Goal: Information Seeking & Learning: Learn about a topic

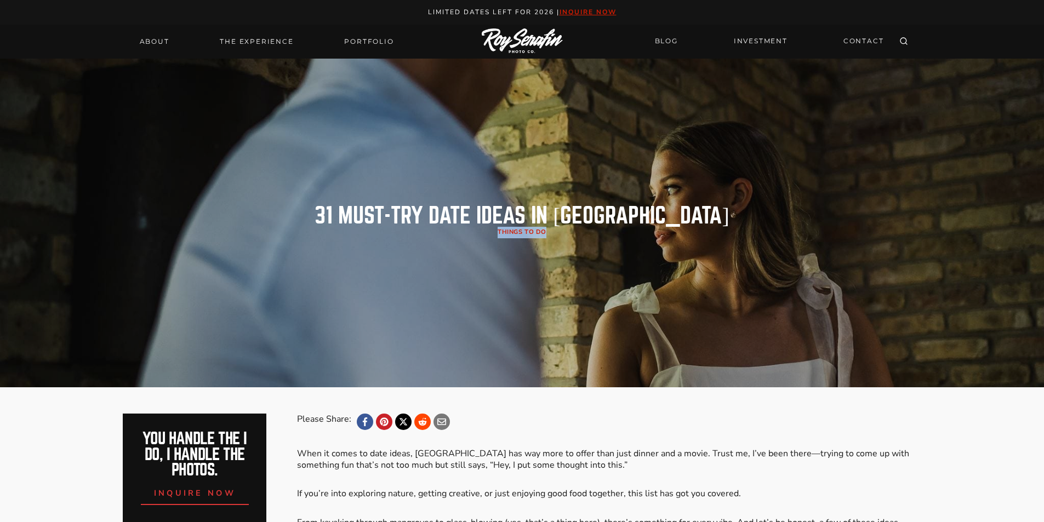
drag, startPoint x: 353, startPoint y: 228, endPoint x: 779, endPoint y: 255, distance: 427.4
click at [779, 255] on header "31 MUST-TRY Date Ideas in [GEOGRAPHIC_DATA] Things to Do" at bounding box center [522, 223] width 799 height 329
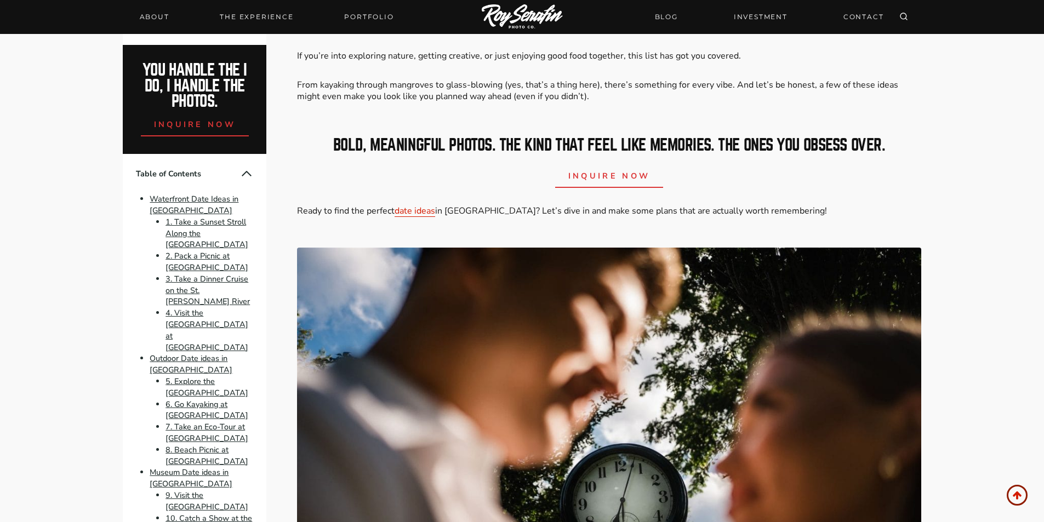
scroll to position [439, 0]
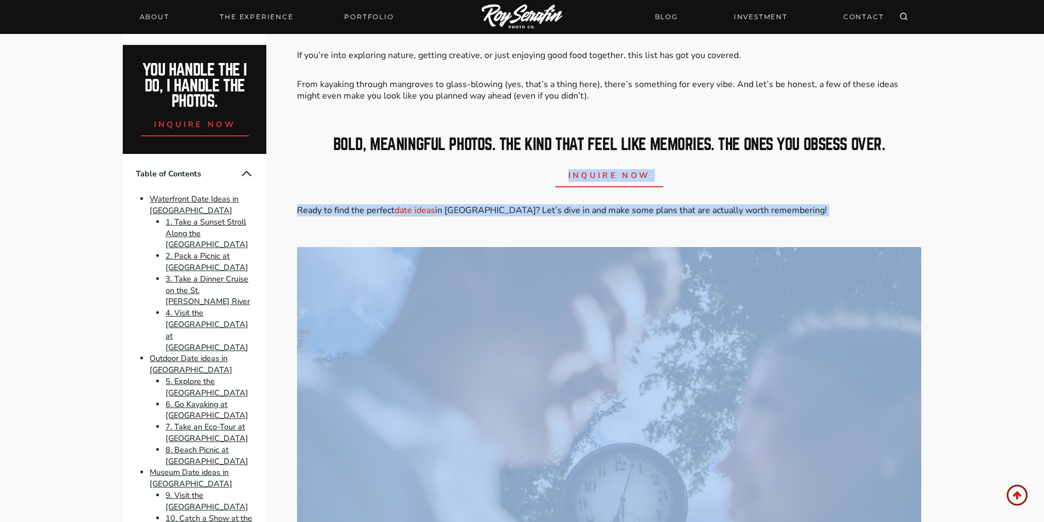
drag, startPoint x: 322, startPoint y: 197, endPoint x: 842, endPoint y: 230, distance: 520.8
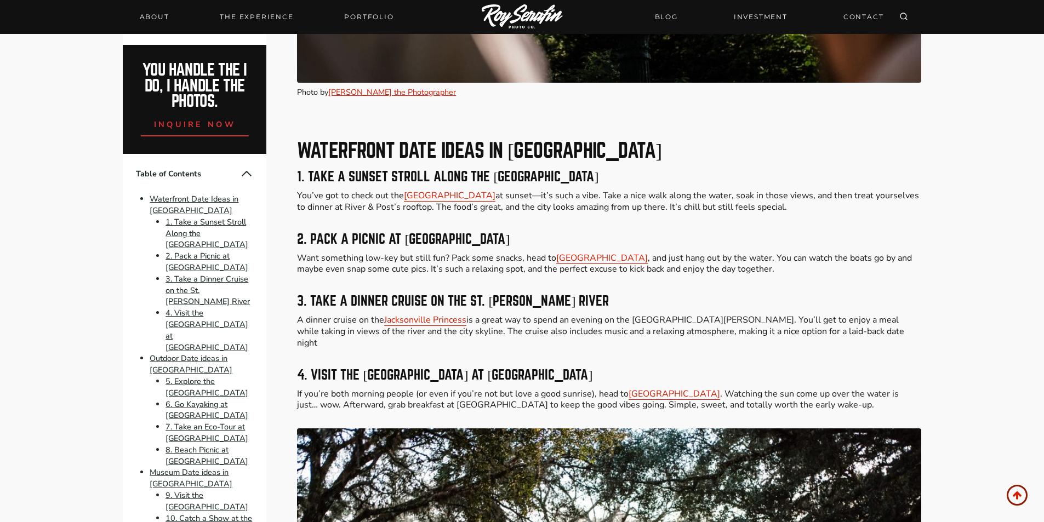
scroll to position [1024, 0]
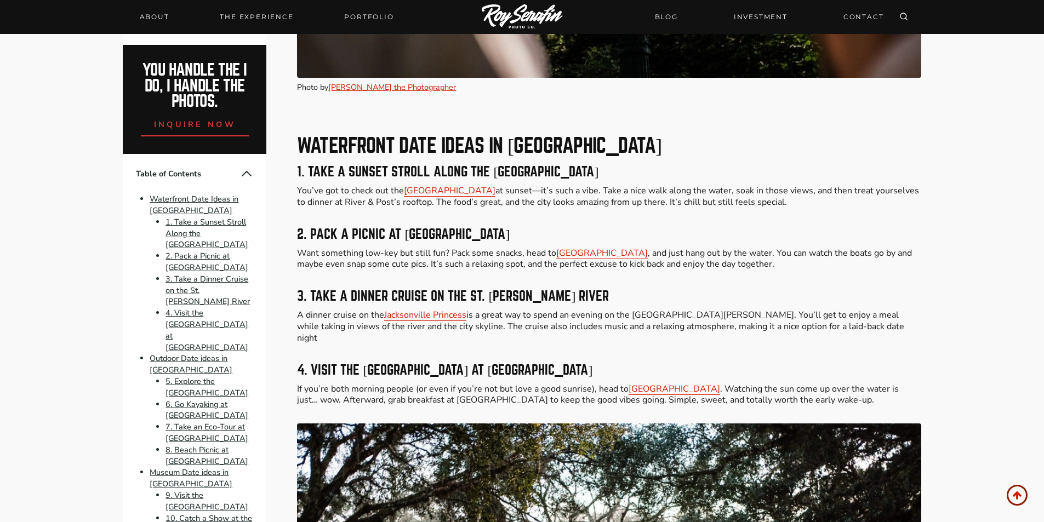
drag, startPoint x: 350, startPoint y: 162, endPoint x: 695, endPoint y: 177, distance: 344.6
click at [699, 176] on h3 "1. Take a Sunset Stroll Along the [GEOGRAPHIC_DATA]" at bounding box center [609, 172] width 624 height 13
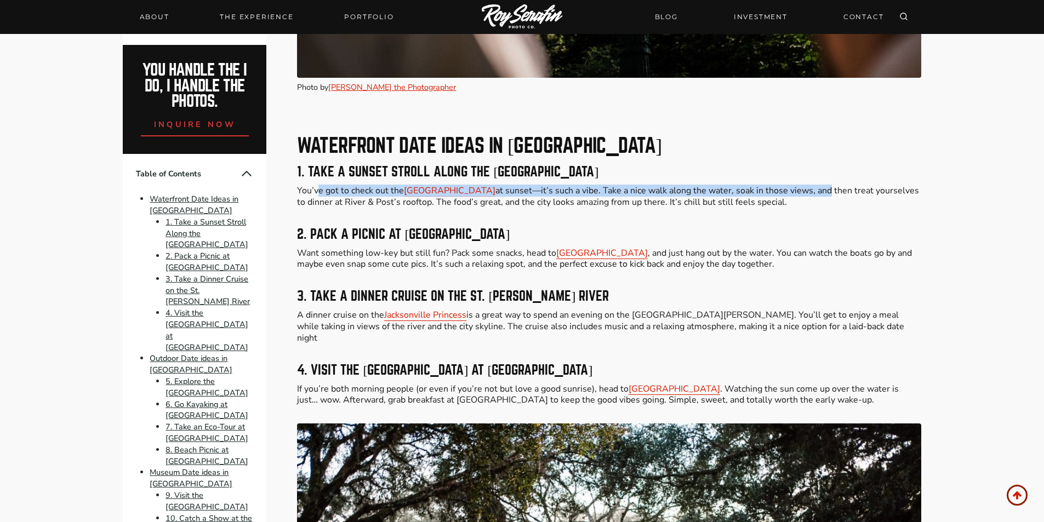
drag, startPoint x: 316, startPoint y: 187, endPoint x: 826, endPoint y: 190, distance: 509.9
click at [826, 190] on p "You’ve got to check out the [GEOGRAPHIC_DATA] at sunset—it’s such a vibe. Take …" at bounding box center [609, 196] width 624 height 23
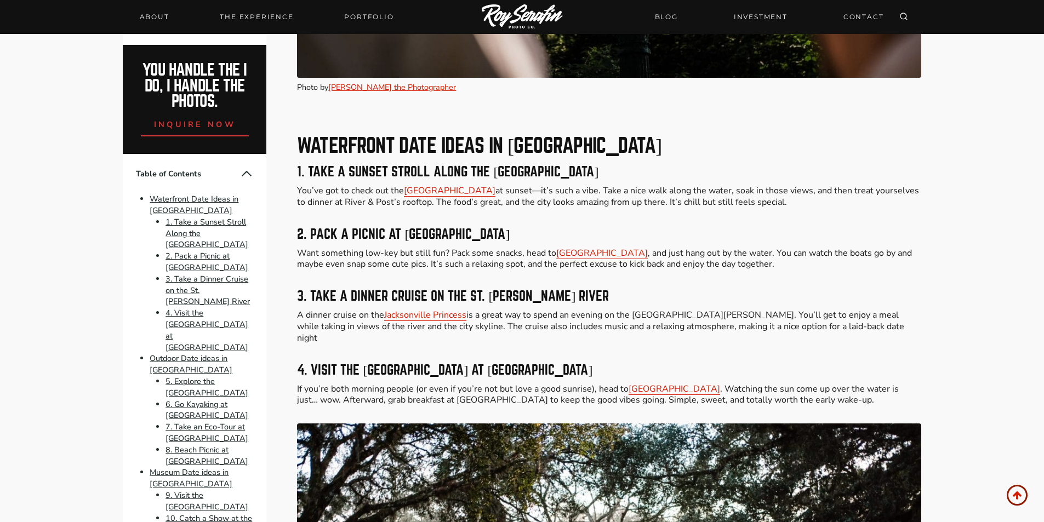
drag, startPoint x: 612, startPoint y: 189, endPoint x: 892, endPoint y: 208, distance: 280.2
click at [892, 208] on p "You’ve got to check out the [GEOGRAPHIC_DATA] at sunset—it’s such a vibe. Take …" at bounding box center [609, 196] width 624 height 23
drag, startPoint x: 678, startPoint y: 181, endPoint x: 800, endPoint y: 200, distance: 123.1
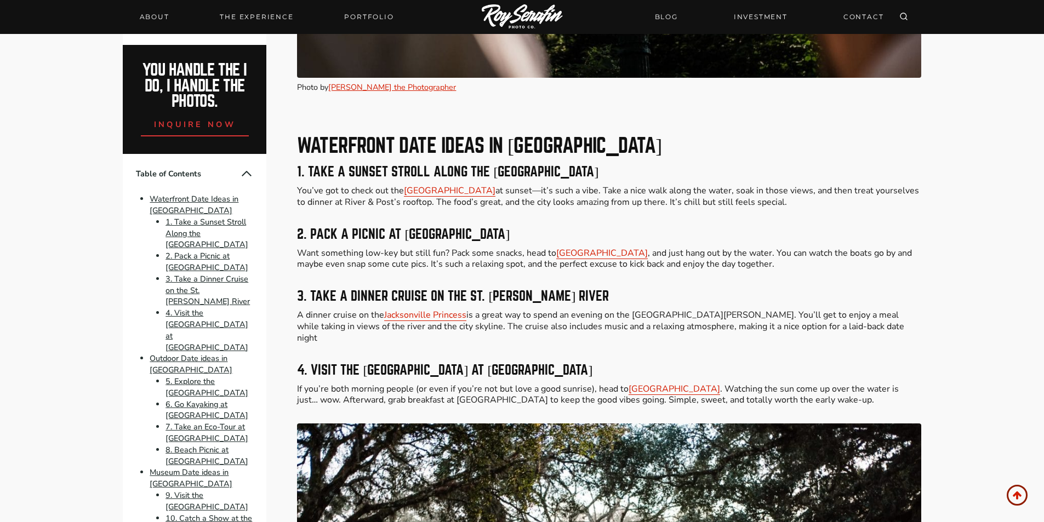
click at [800, 200] on p "You’ve got to check out the [GEOGRAPHIC_DATA] at sunset—it’s such a vibe. Take …" at bounding box center [609, 196] width 624 height 23
drag, startPoint x: 355, startPoint y: 202, endPoint x: 428, endPoint y: 208, distance: 73.7
click at [428, 208] on p "You’ve got to check out the [GEOGRAPHIC_DATA] at sunset—it’s such a vibe. Take …" at bounding box center [609, 196] width 624 height 23
drag, startPoint x: 343, startPoint y: 203, endPoint x: 399, endPoint y: 206, distance: 56.0
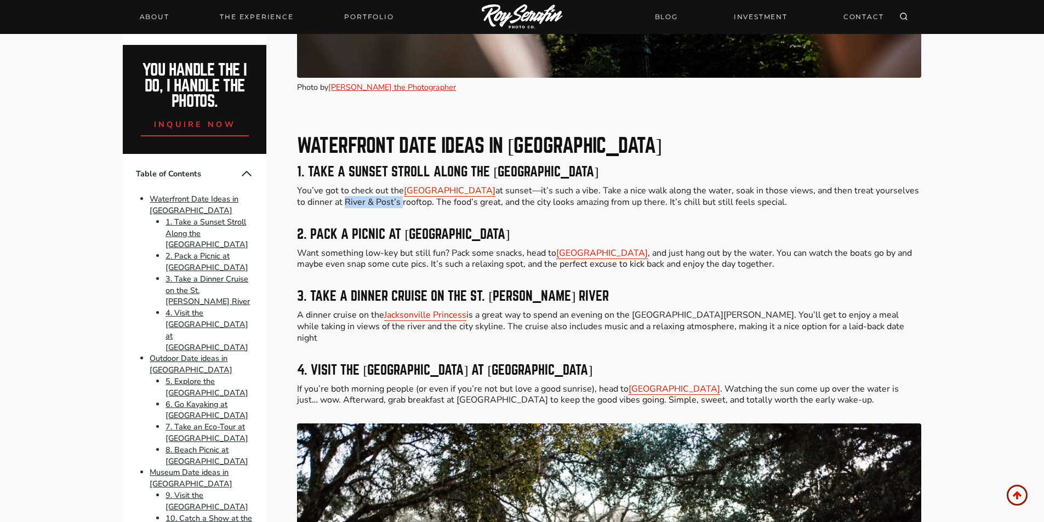
click at [399, 206] on p "You’ve got to check out the [GEOGRAPHIC_DATA] at sunset—it’s such a vibe. Take …" at bounding box center [609, 196] width 624 height 23
copy p "River & Post’s"
drag, startPoint x: 359, startPoint y: 232, endPoint x: 353, endPoint y: 236, distance: 7.9
click at [359, 230] on h3 "2. Pack a Picnic at [GEOGRAPHIC_DATA]" at bounding box center [609, 234] width 624 height 13
drag, startPoint x: 303, startPoint y: 224, endPoint x: 521, endPoint y: 236, distance: 218.5
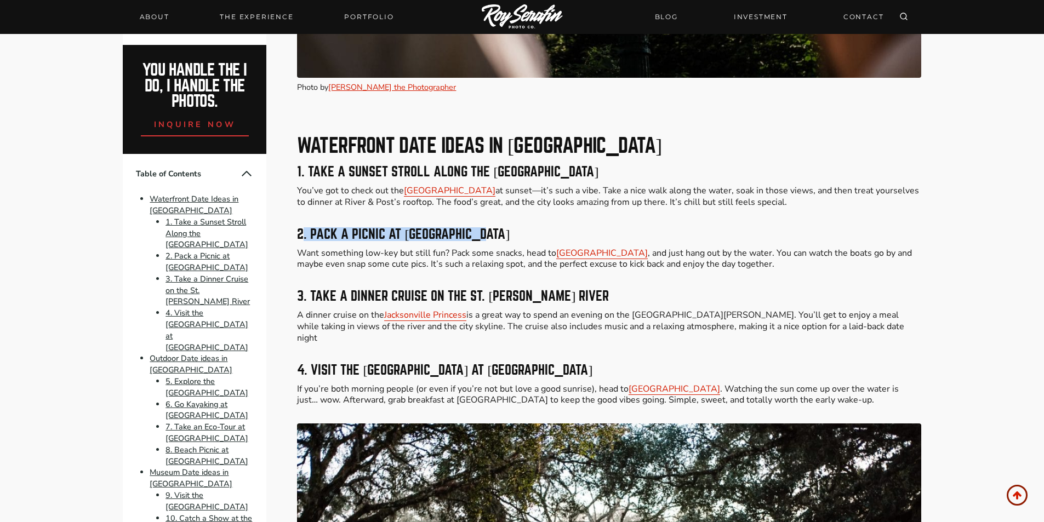
click at [521, 236] on h3 "2. Pack a Picnic at [GEOGRAPHIC_DATA]" at bounding box center [609, 234] width 624 height 13
drag, startPoint x: 305, startPoint y: 236, endPoint x: 505, endPoint y: 229, distance: 199.7
click at [505, 229] on h3 "2. Pack a Picnic at [GEOGRAPHIC_DATA]" at bounding box center [609, 234] width 624 height 13
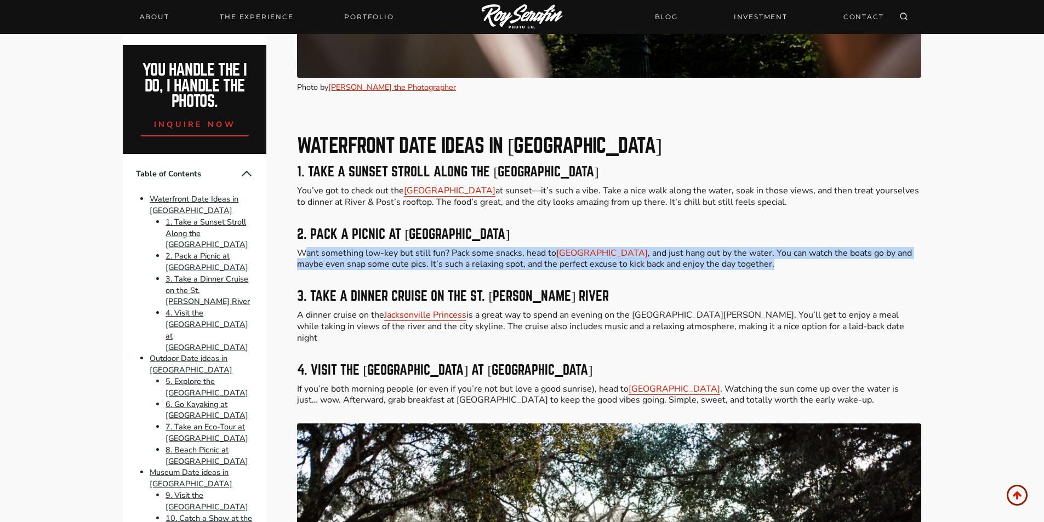
drag, startPoint x: 306, startPoint y: 255, endPoint x: 778, endPoint y: 260, distance: 471.5
click at [778, 260] on p "Want something low-key but still fun? Pack some snacks, head to [GEOGRAPHIC_DAT…" at bounding box center [609, 259] width 624 height 23
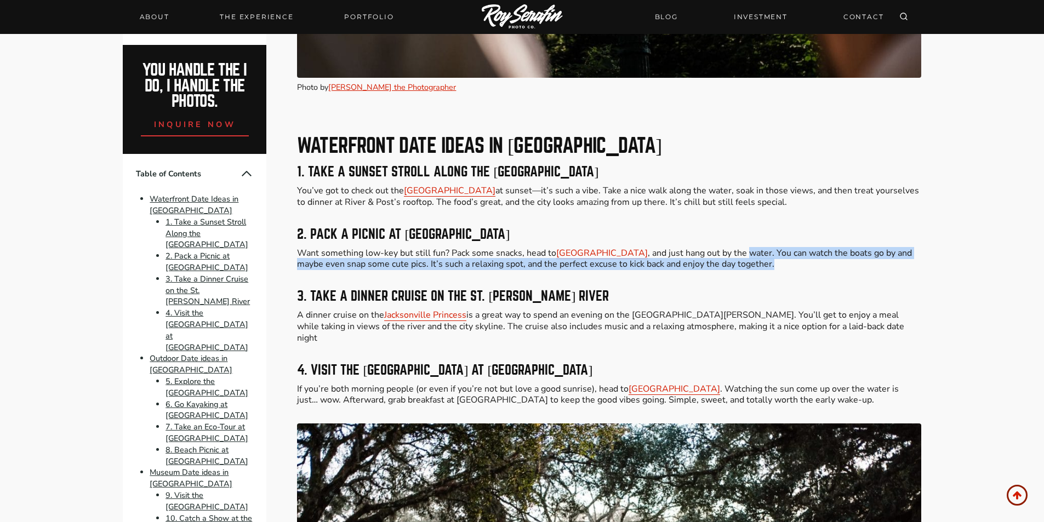
drag, startPoint x: 717, startPoint y: 256, endPoint x: 888, endPoint y: 267, distance: 171.4
click at [888, 267] on p "Want something low-key but still fun? Pack some snacks, head to [GEOGRAPHIC_DAT…" at bounding box center [609, 259] width 624 height 23
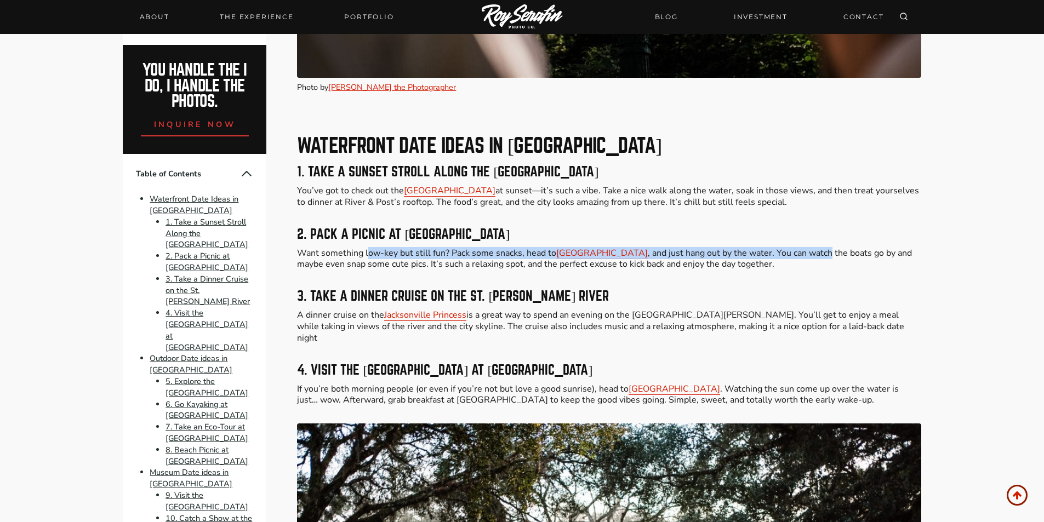
drag, startPoint x: 372, startPoint y: 256, endPoint x: 799, endPoint y: 251, distance: 426.6
click at [799, 251] on p "Want something low-key but still fun? Pack some snacks, head to [GEOGRAPHIC_DAT…" at bounding box center [609, 259] width 624 height 23
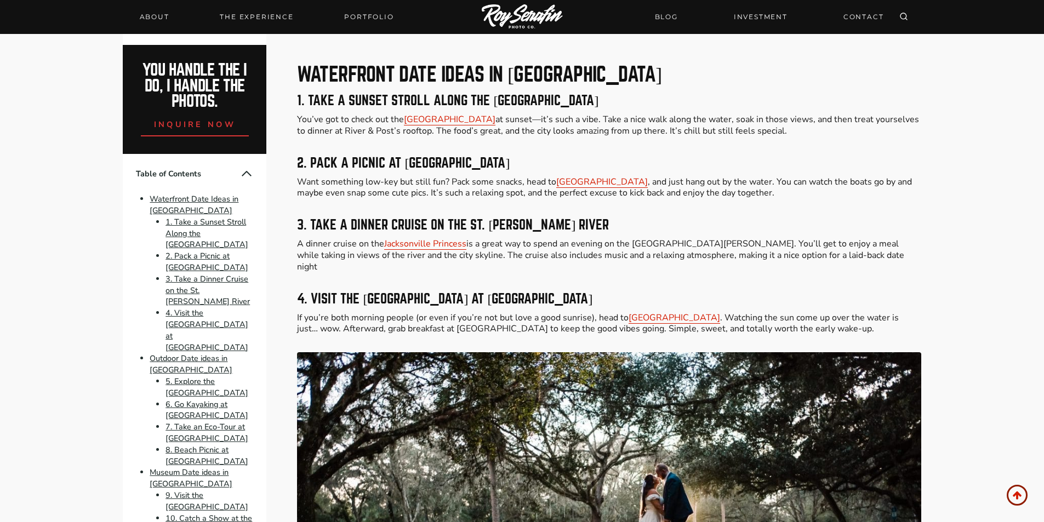
scroll to position [1096, 0]
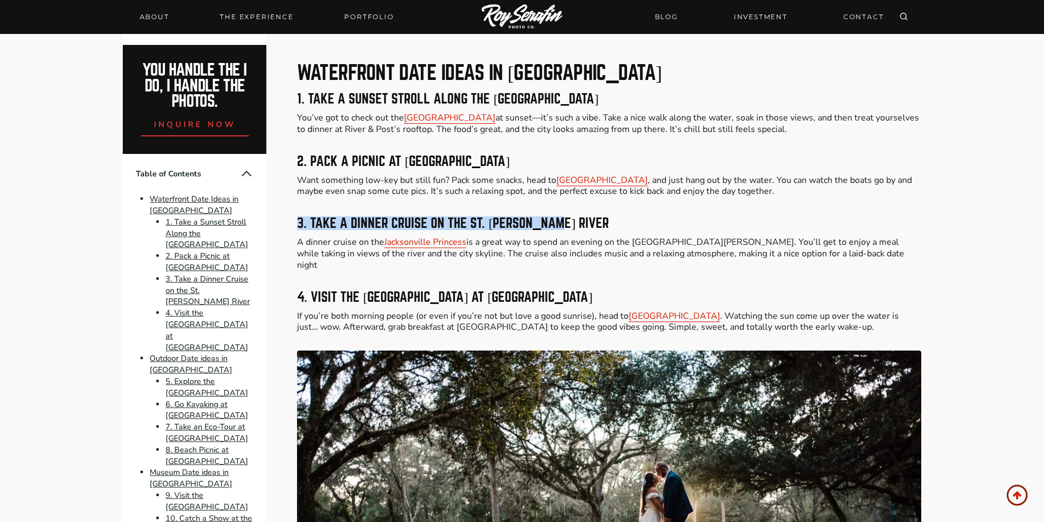
drag, startPoint x: 289, startPoint y: 210, endPoint x: 621, endPoint y: 225, distance: 332.6
click at [621, 225] on h3 "3. Take a Dinner Cruise on the St. [PERSON_NAME] River" at bounding box center [609, 223] width 624 height 13
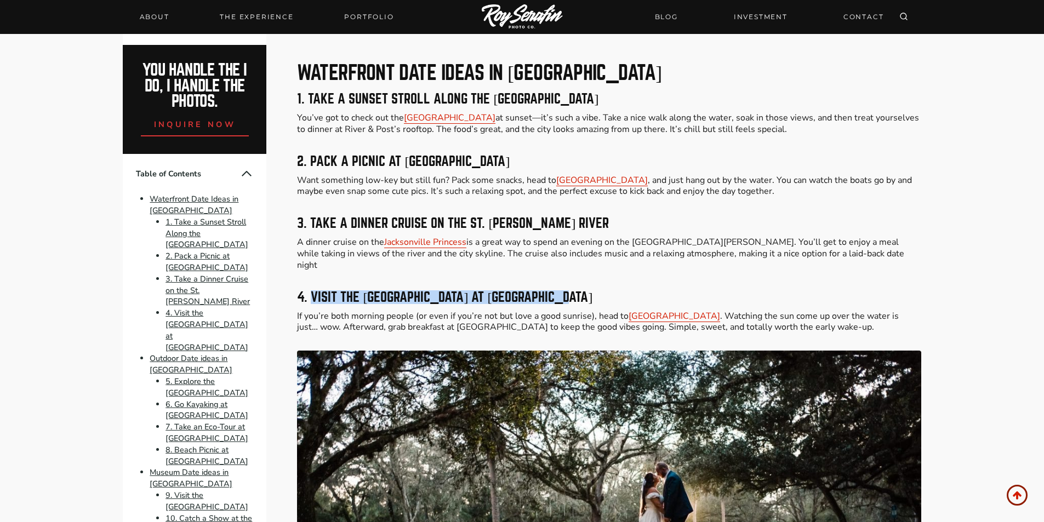
drag, startPoint x: 310, startPoint y: 287, endPoint x: 630, endPoint y: 277, distance: 320.3
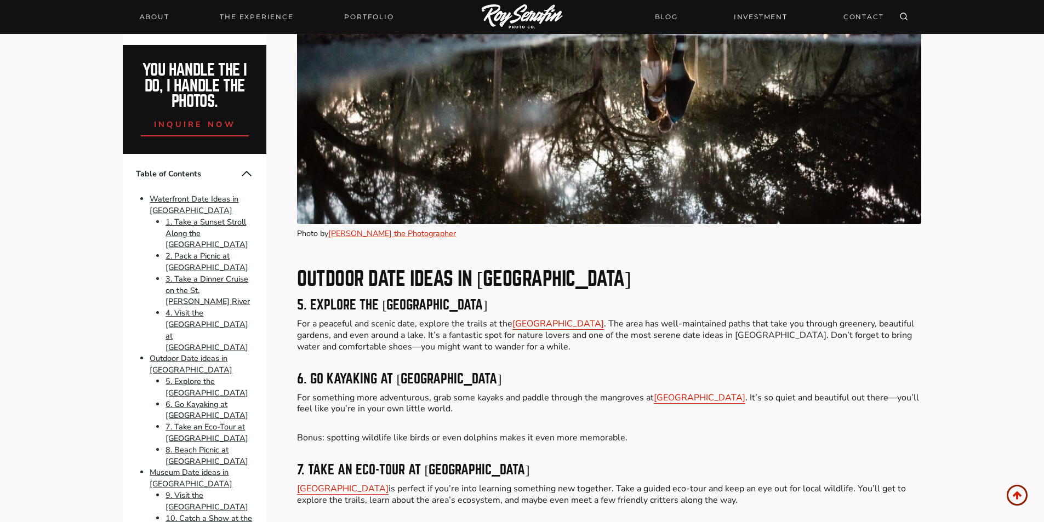
scroll to position [1681, 0]
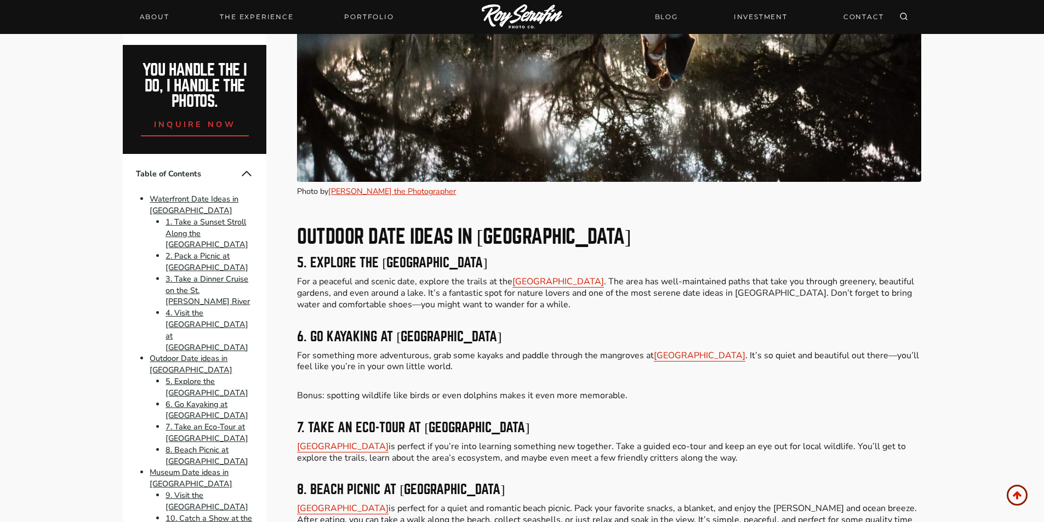
drag, startPoint x: 297, startPoint y: 242, endPoint x: 593, endPoint y: 243, distance: 296.0
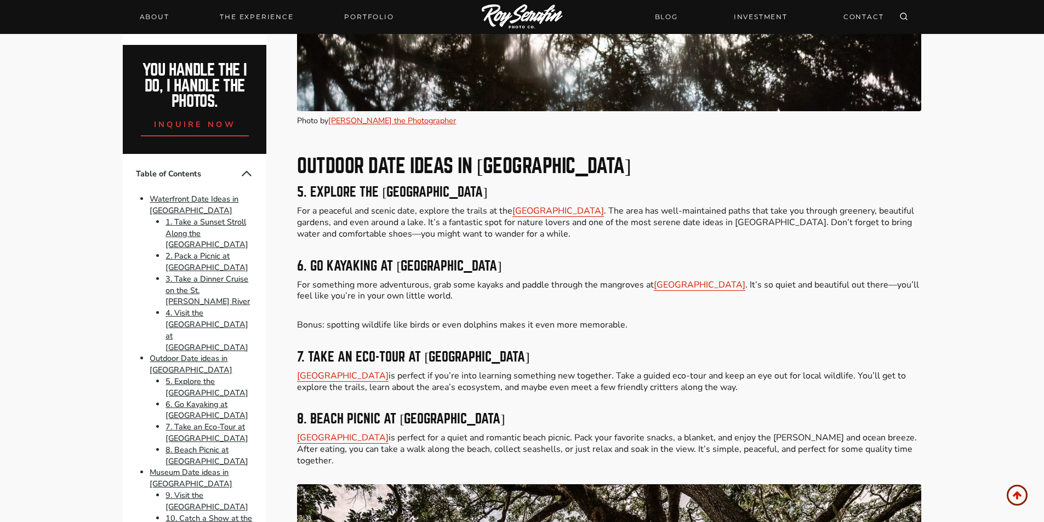
scroll to position [1754, 0]
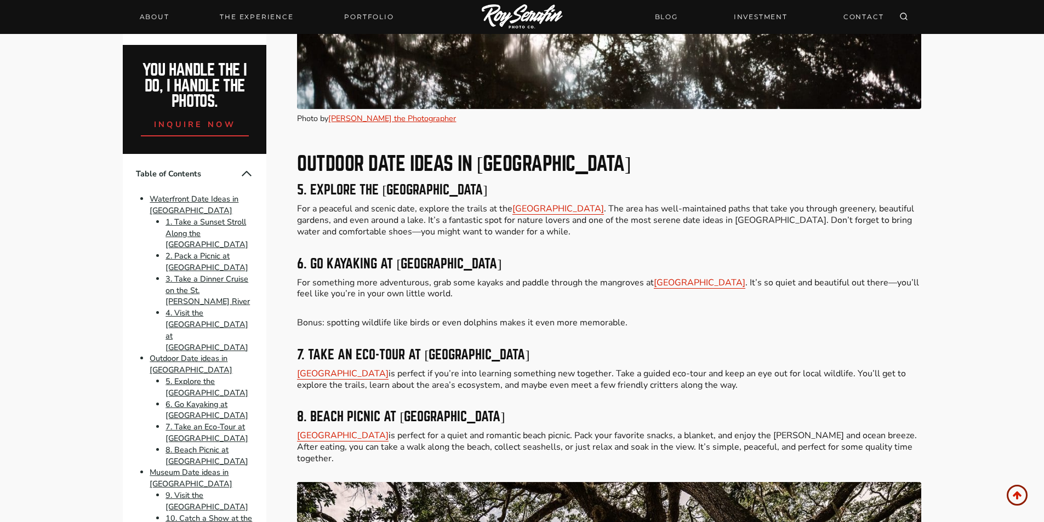
drag, startPoint x: 304, startPoint y: 245, endPoint x: 563, endPoint y: 245, distance: 258.8
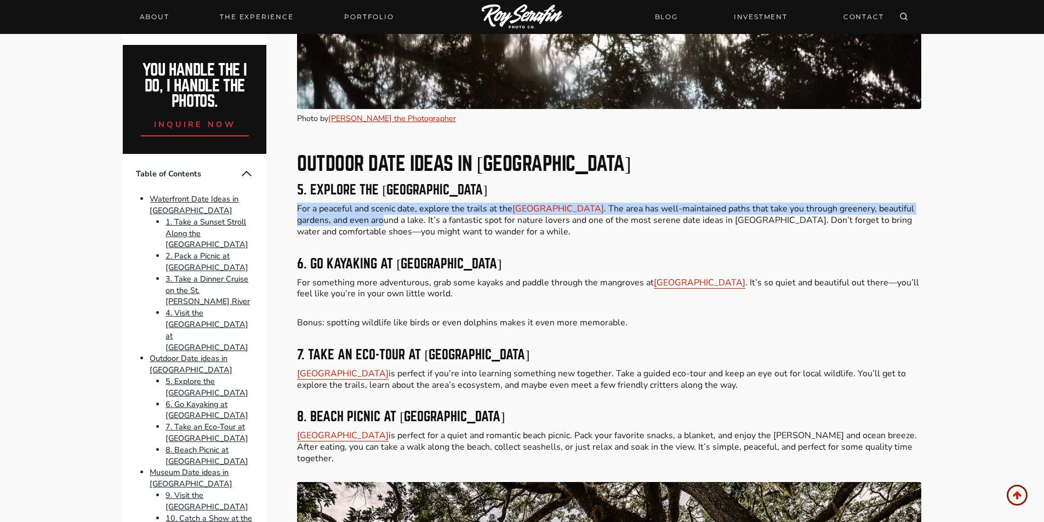
drag, startPoint x: 292, startPoint y: 195, endPoint x: 419, endPoint y: 204, distance: 127.6
click at [419, 204] on p "For a peaceful and scenic date, explore the trails at the [GEOGRAPHIC_DATA] . T…" at bounding box center [609, 220] width 624 height 34
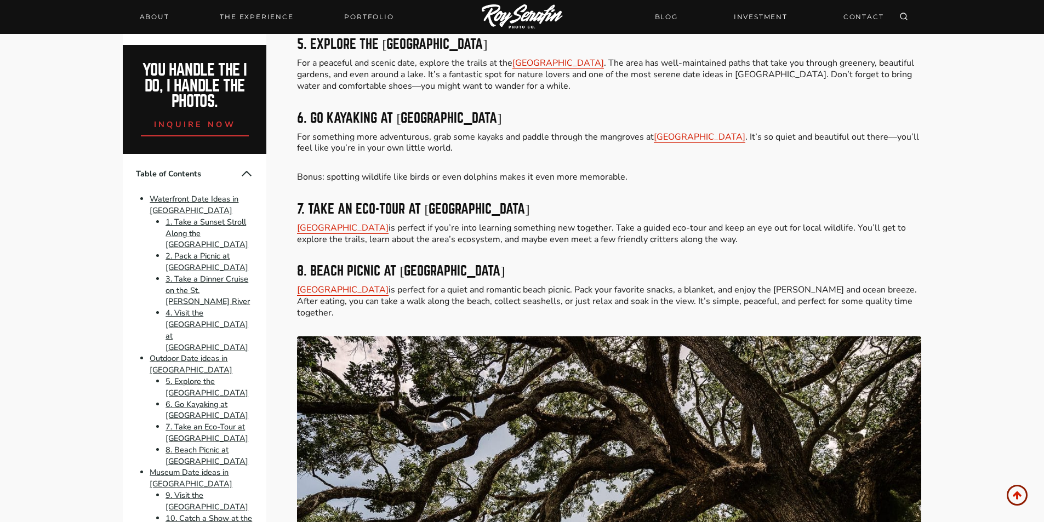
scroll to position [1901, 0]
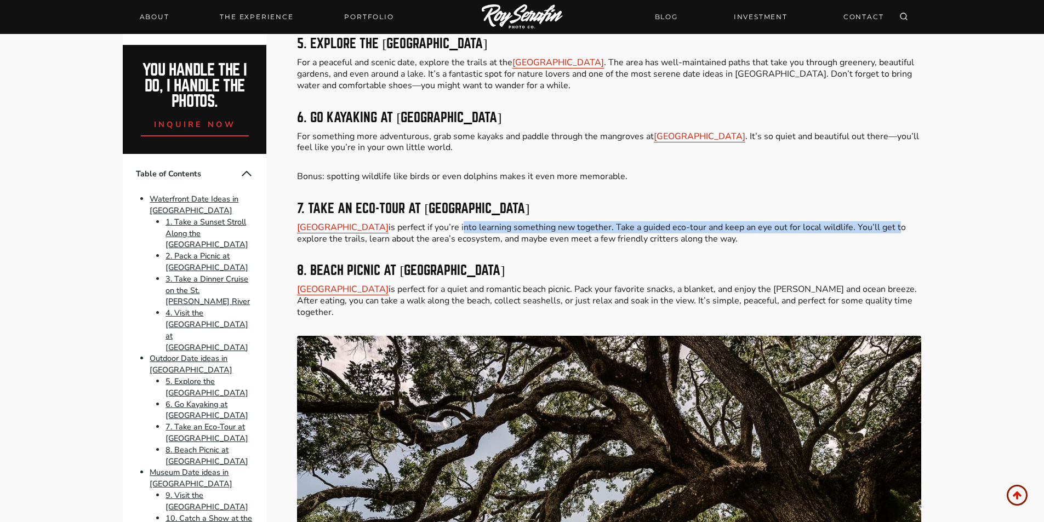
drag, startPoint x: 463, startPoint y: 209, endPoint x: 893, endPoint y: 218, distance: 429.9
click at [893, 222] on p "[GEOGRAPHIC_DATA] is perfect if you’re into learning something new together. Ta…" at bounding box center [609, 233] width 624 height 23
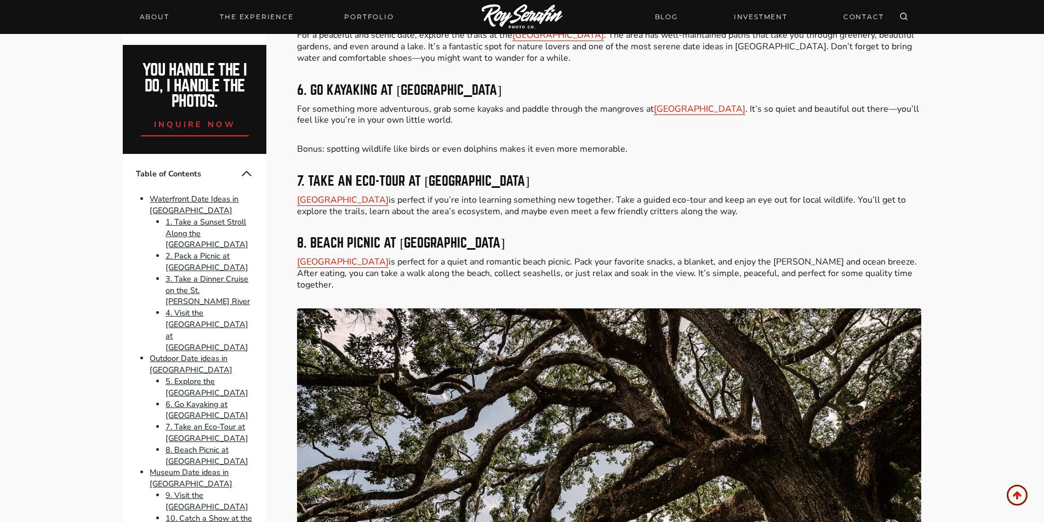
scroll to position [1974, 0]
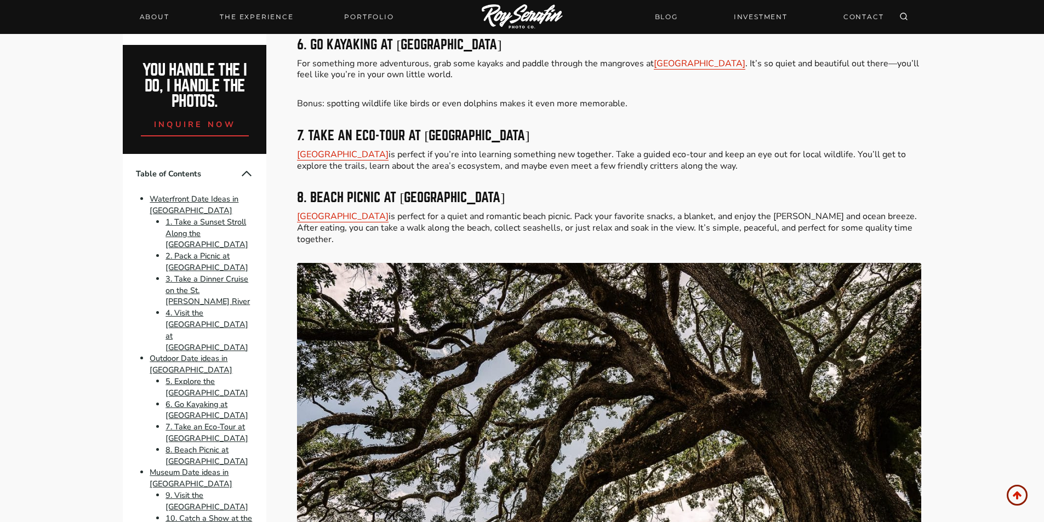
drag, startPoint x: 480, startPoint y: 178, endPoint x: 655, endPoint y: 190, distance: 175.8
click at [655, 191] on h3 "8. Beach Picnic at [GEOGRAPHIC_DATA]" at bounding box center [609, 197] width 624 height 13
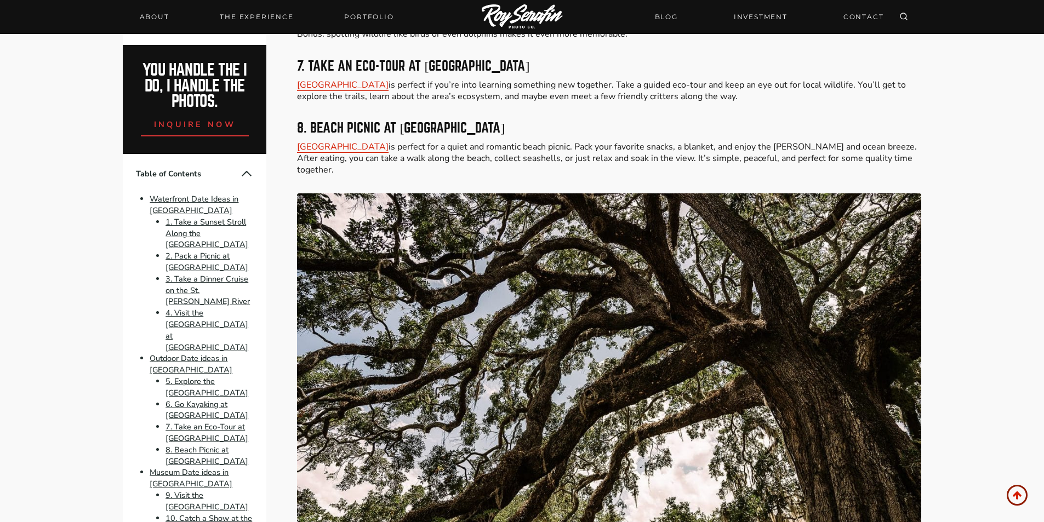
scroll to position [2047, 0]
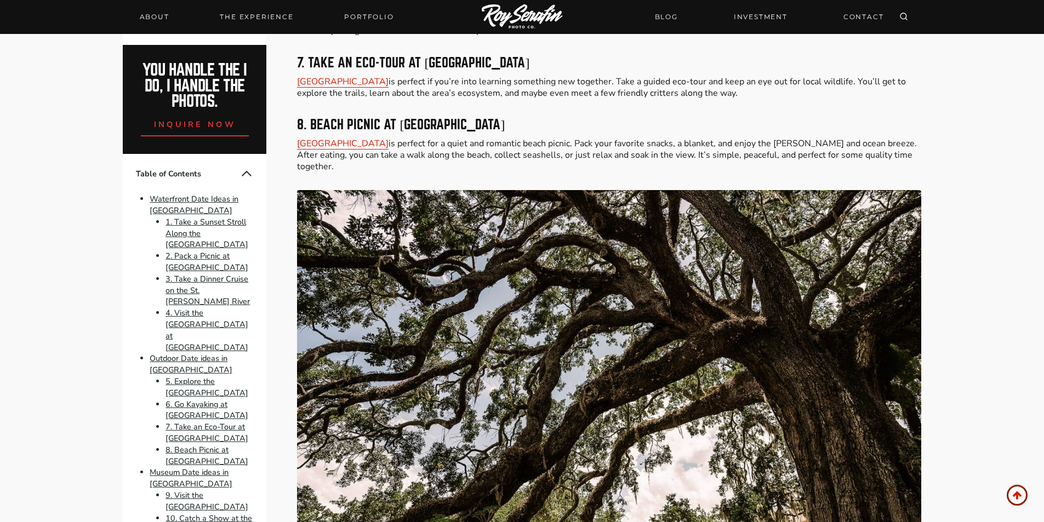
drag, startPoint x: 498, startPoint y: 90, endPoint x: 537, endPoint y: 155, distance: 75.2
click at [537, 155] on p "[GEOGRAPHIC_DATA] is perfect for a quiet and romantic beach picnic. Pack your f…" at bounding box center [609, 155] width 624 height 34
drag, startPoint x: 541, startPoint y: 109, endPoint x: 533, endPoint y: 154, distance: 45.6
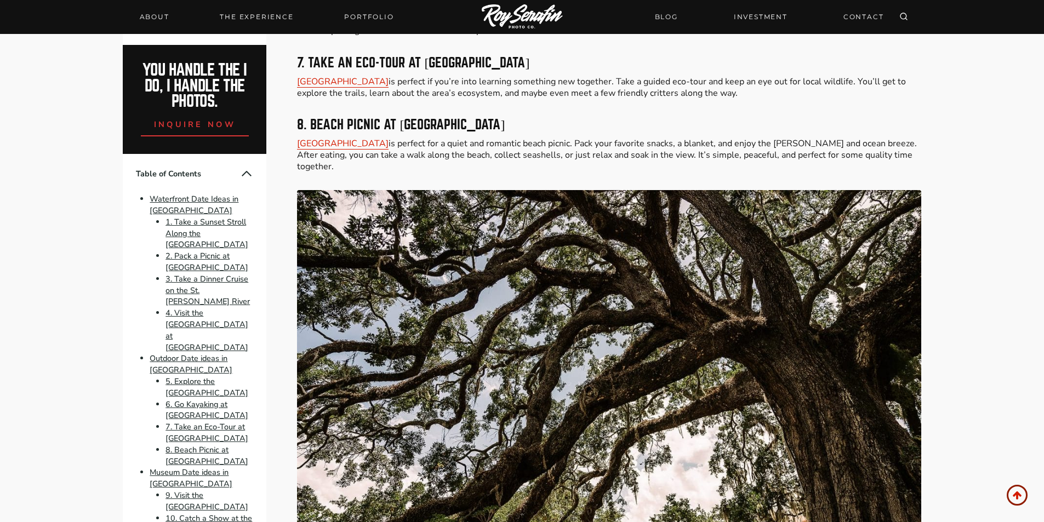
click at [533, 154] on p "[GEOGRAPHIC_DATA] is perfect for a quiet and romantic beach picnic. Pack your f…" at bounding box center [609, 155] width 624 height 34
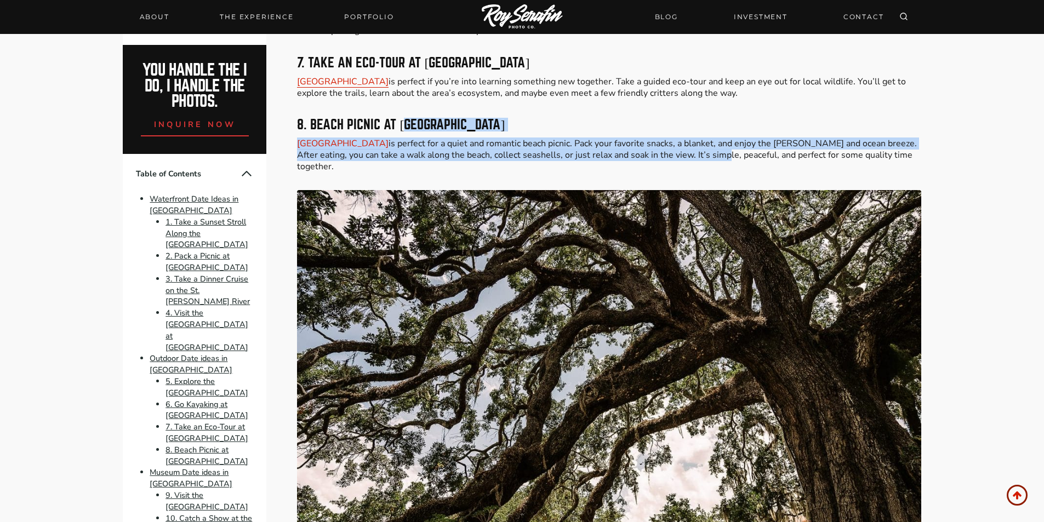
drag, startPoint x: 403, startPoint y: 108, endPoint x: 710, endPoint y: 142, distance: 308.9
click at [710, 142] on p "[GEOGRAPHIC_DATA] is perfect for a quiet and romantic beach picnic. Pack your f…" at bounding box center [609, 155] width 624 height 34
drag, startPoint x: 448, startPoint y: 111, endPoint x: 463, endPoint y: 149, distance: 40.3
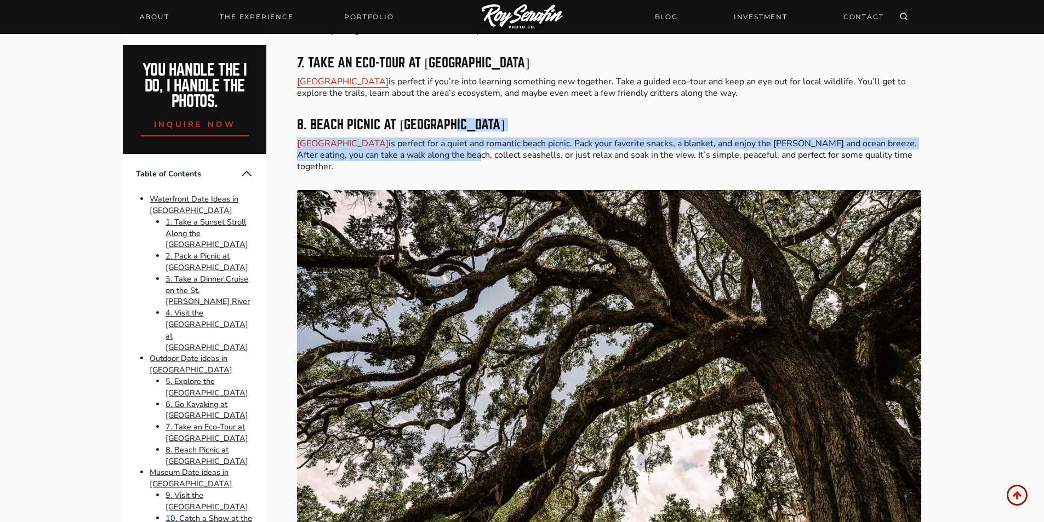
click at [463, 149] on p "[GEOGRAPHIC_DATA] is perfect for a quiet and romantic beach picnic. Pack your f…" at bounding box center [609, 155] width 624 height 34
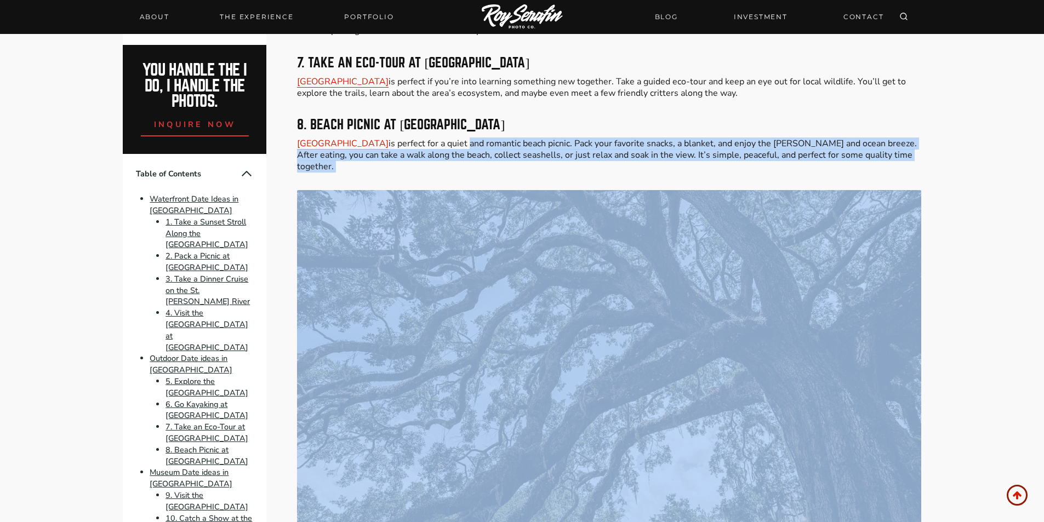
drag, startPoint x: 451, startPoint y: 131, endPoint x: 449, endPoint y: 169, distance: 38.4
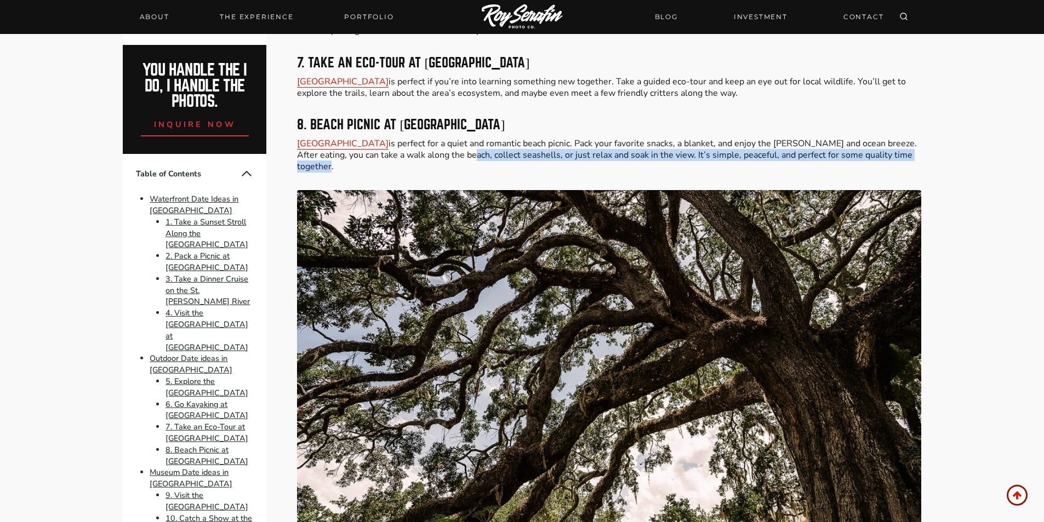
drag, startPoint x: 459, startPoint y: 143, endPoint x: 450, endPoint y: 161, distance: 19.6
click at [450, 161] on p "[GEOGRAPHIC_DATA] is perfect for a quiet and romantic beach picnic. Pack your f…" at bounding box center [609, 155] width 624 height 34
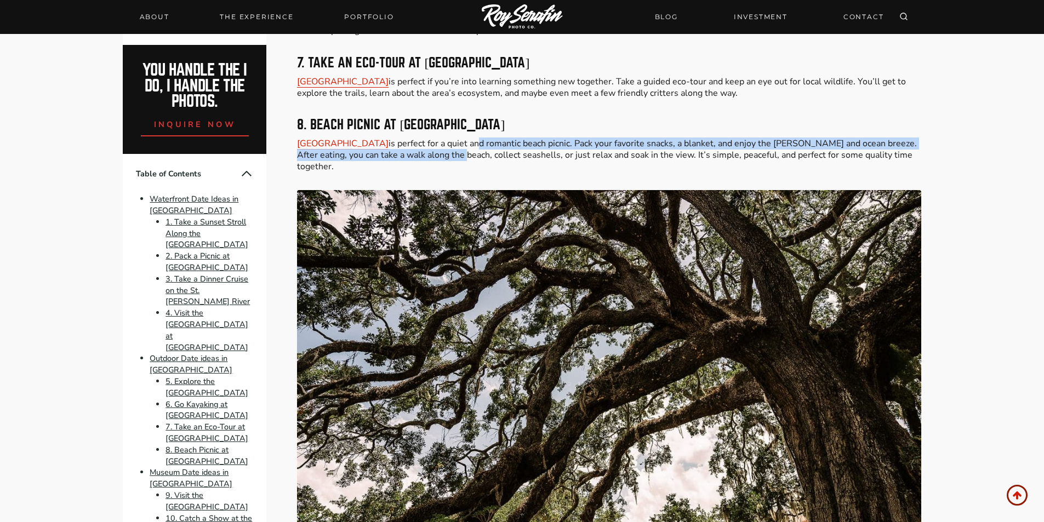
drag, startPoint x: 460, startPoint y: 129, endPoint x: 449, endPoint y: 151, distance: 24.5
click at [449, 151] on p "[GEOGRAPHIC_DATA] is perfect for a quiet and romantic beach picnic. Pack your f…" at bounding box center [609, 155] width 624 height 34
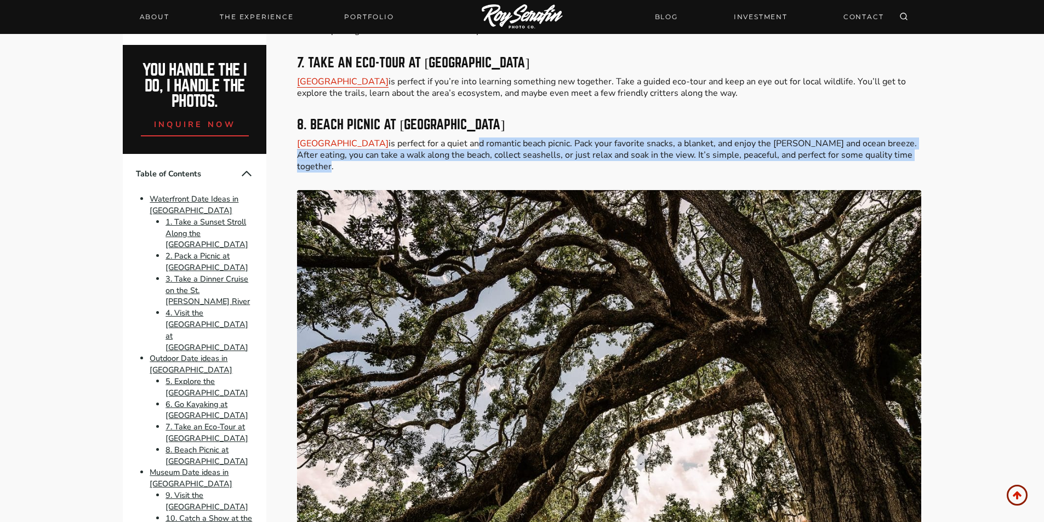
click at [449, 151] on p "[GEOGRAPHIC_DATA] is perfect for a quiet and romantic beach picnic. Pack your f…" at bounding box center [609, 155] width 624 height 34
drag, startPoint x: 460, startPoint y: 129, endPoint x: 450, endPoint y: 158, distance: 31.2
click at [450, 158] on p "[GEOGRAPHIC_DATA] is perfect for a quiet and romantic beach picnic. Pack your f…" at bounding box center [609, 155] width 624 height 34
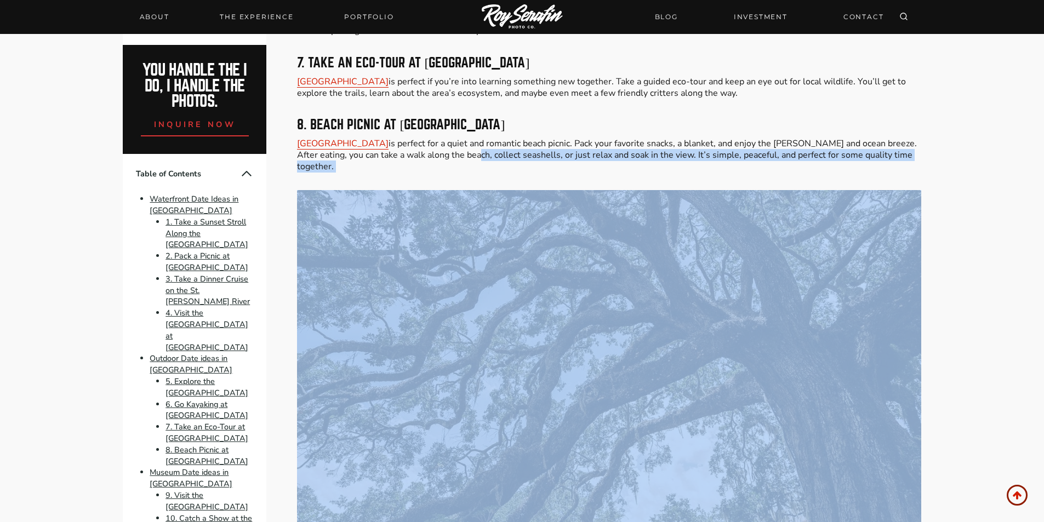
drag, startPoint x: 464, startPoint y: 140, endPoint x: 458, endPoint y: 162, distance: 22.9
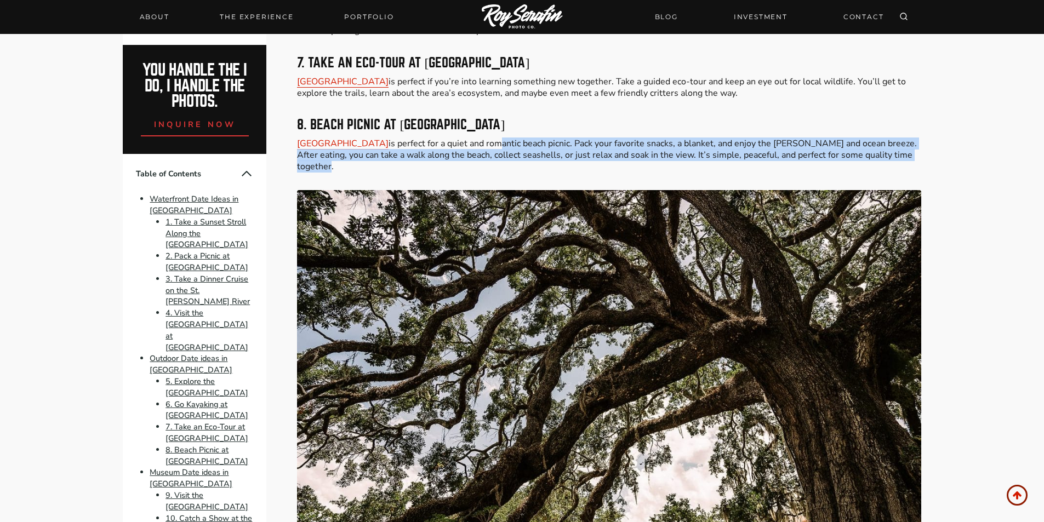
drag, startPoint x: 465, startPoint y: 145, endPoint x: 461, endPoint y: 155, distance: 10.8
click at [461, 155] on p "[GEOGRAPHIC_DATA] is perfect for a quiet and romantic beach picnic. Pack your f…" at bounding box center [609, 155] width 624 height 34
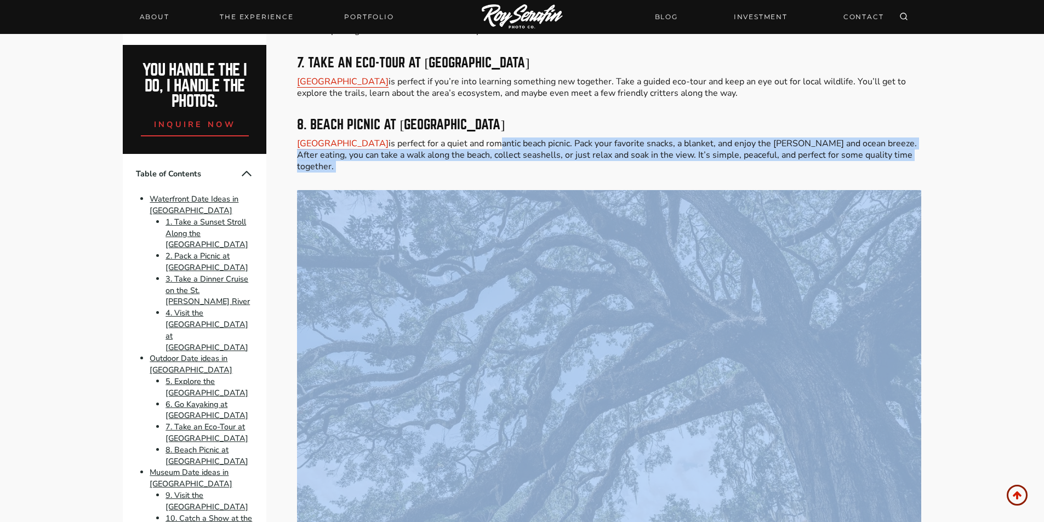
drag, startPoint x: 478, startPoint y: 128, endPoint x: 464, endPoint y: 165, distance: 39.5
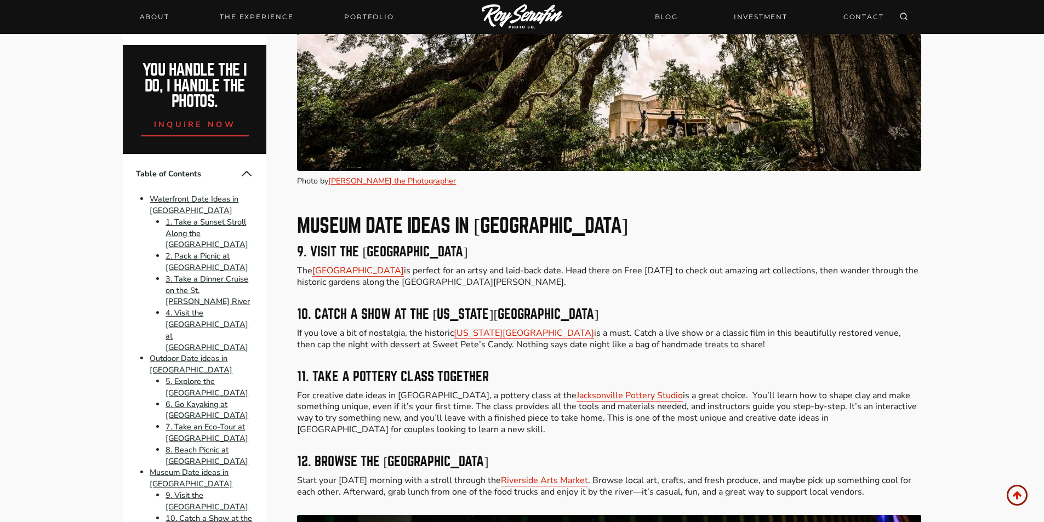
scroll to position [2485, 0]
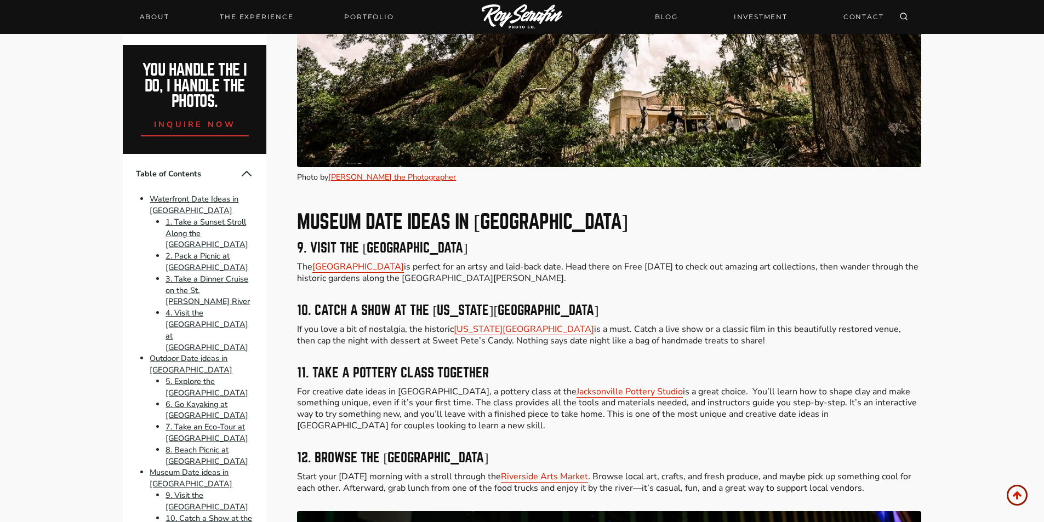
drag, startPoint x: 346, startPoint y: 215, endPoint x: 620, endPoint y: 236, distance: 274.9
click at [620, 242] on h3 "9. Visit the [GEOGRAPHIC_DATA]" at bounding box center [609, 248] width 624 height 13
drag, startPoint x: 314, startPoint y: 211, endPoint x: 658, endPoint y: 252, distance: 346.7
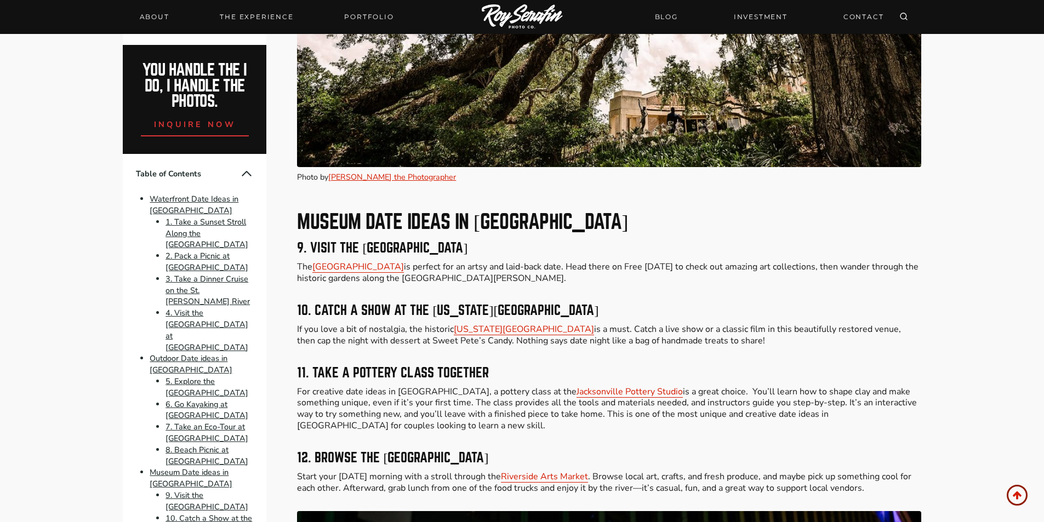
click at [658, 262] on p "The [GEOGRAPHIC_DATA] is perfect for an artsy and laid-back date. Head there on…" at bounding box center [609, 273] width 624 height 23
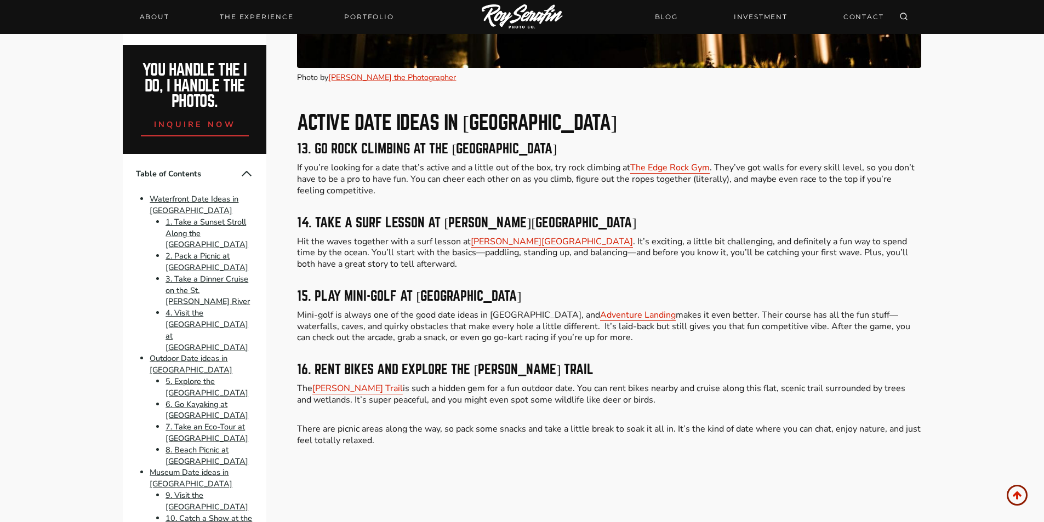
scroll to position [3362, 0]
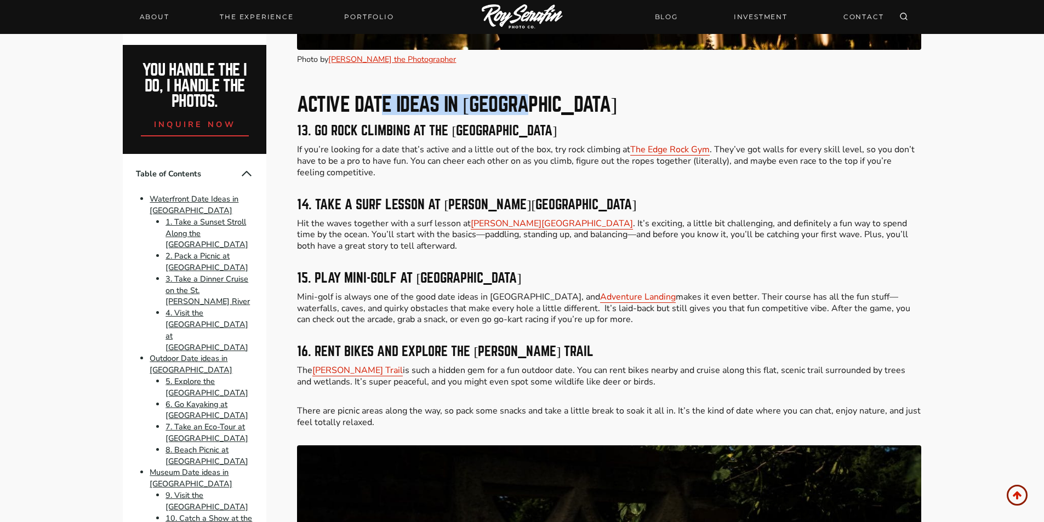
drag, startPoint x: 382, startPoint y: 88, endPoint x: 541, endPoint y: 89, distance: 159.0
click at [539, 95] on h2 "Active Date Ideas in [GEOGRAPHIC_DATA]" at bounding box center [609, 105] width 624 height 20
click at [541, 95] on h2 "Active Date Ideas in [GEOGRAPHIC_DATA]" at bounding box center [609, 105] width 624 height 20
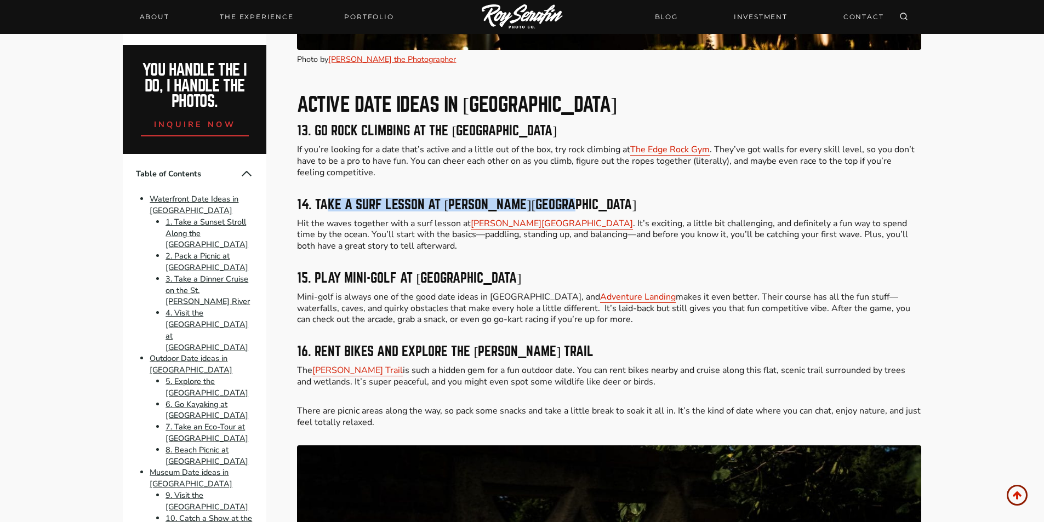
drag, startPoint x: 326, startPoint y: 187, endPoint x: 577, endPoint y: 185, distance: 251.1
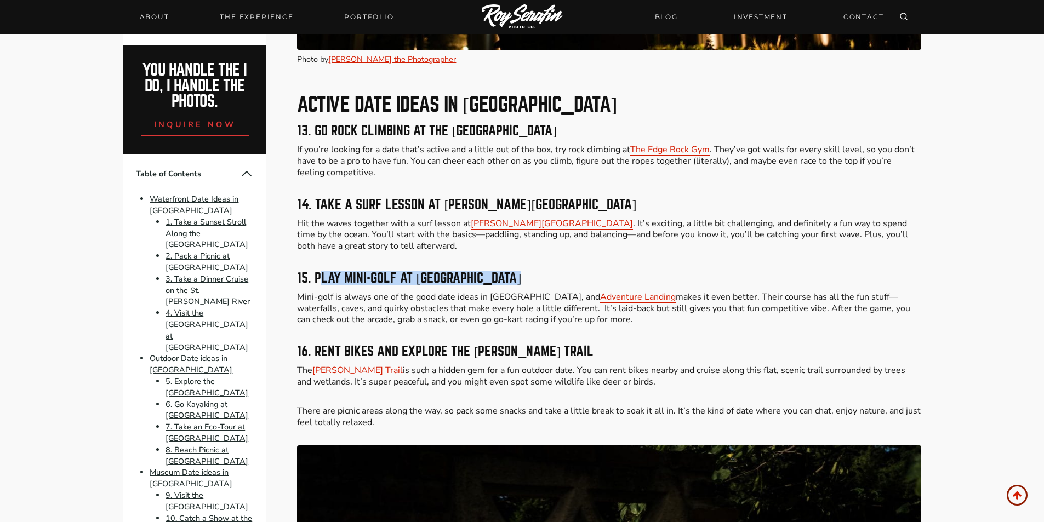
drag, startPoint x: 324, startPoint y: 254, endPoint x: 533, endPoint y: 265, distance: 209.7
click at [533, 272] on h3 "15. Play Mini-Golf at [GEOGRAPHIC_DATA]" at bounding box center [609, 278] width 624 height 13
drag, startPoint x: 498, startPoint y: 280, endPoint x: 768, endPoint y: 313, distance: 271.7
click at [768, 313] on p "Mini-golf is always one of the good date ideas in [GEOGRAPHIC_DATA], and Advent…" at bounding box center [609, 309] width 624 height 34
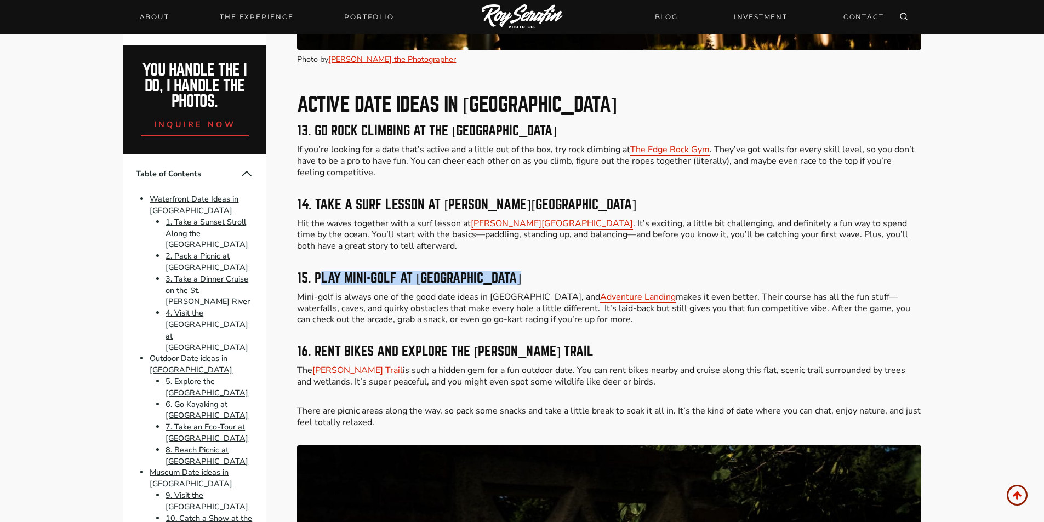
click at [768, 313] on p "Mini-golf is always one of the good date ideas in [GEOGRAPHIC_DATA], and Advent…" at bounding box center [609, 309] width 624 height 34
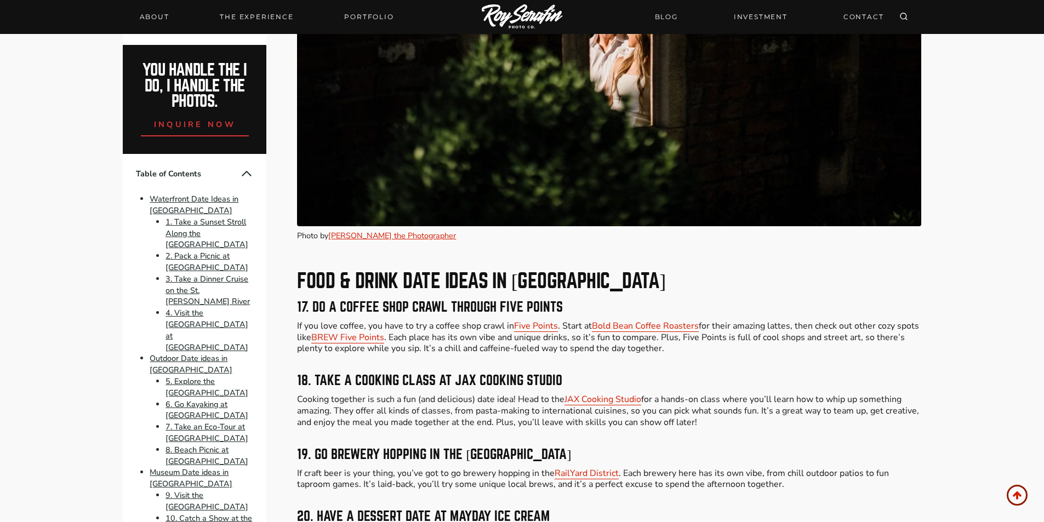
scroll to position [4020, 0]
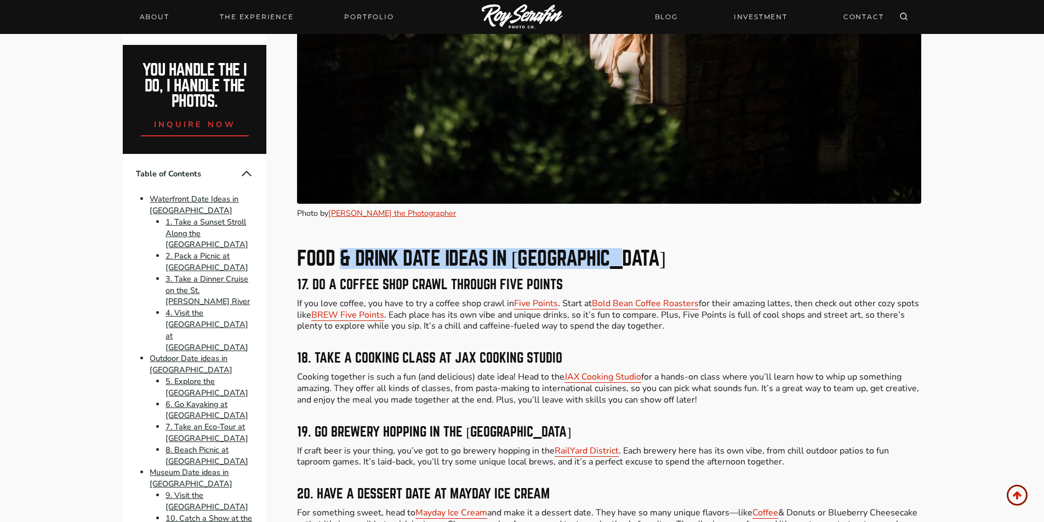
drag, startPoint x: 344, startPoint y: 253, endPoint x: 696, endPoint y: 244, distance: 352.1
click at [696, 249] on h2 "Food & Drink Date Ideas in [GEOGRAPHIC_DATA]" at bounding box center [609, 259] width 624 height 20
click at [699, 249] on h2 "Food & Drink Date Ideas in [GEOGRAPHIC_DATA]" at bounding box center [609, 259] width 624 height 20
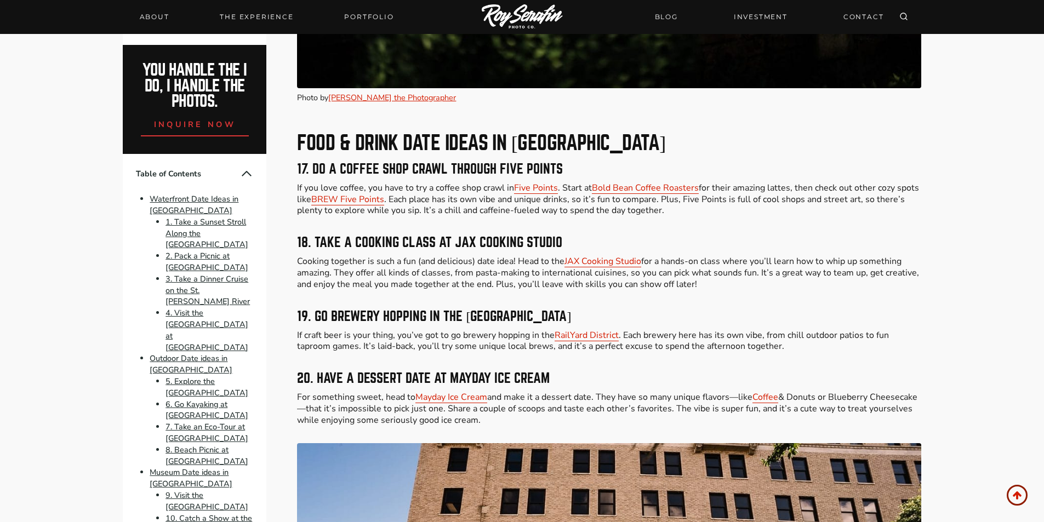
scroll to position [4167, 0]
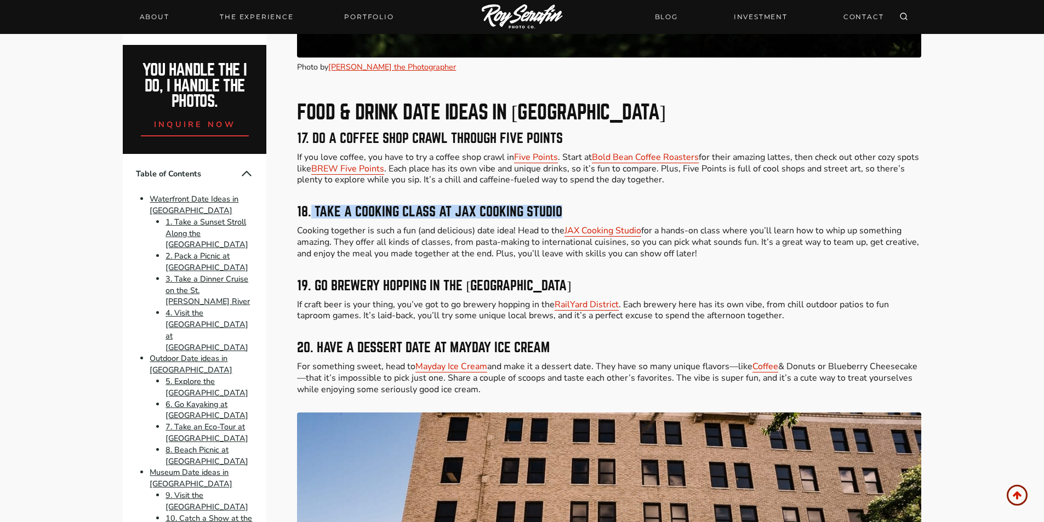
drag, startPoint x: 311, startPoint y: 195, endPoint x: 634, endPoint y: 197, distance: 323.5
click at [634, 206] on h3 "18. Take a Cooking Class at JAX Cooking Studio" at bounding box center [609, 212] width 624 height 13
click at [635, 206] on h3 "18. Take a Cooking Class at JAX Cooking Studio" at bounding box center [609, 212] width 624 height 13
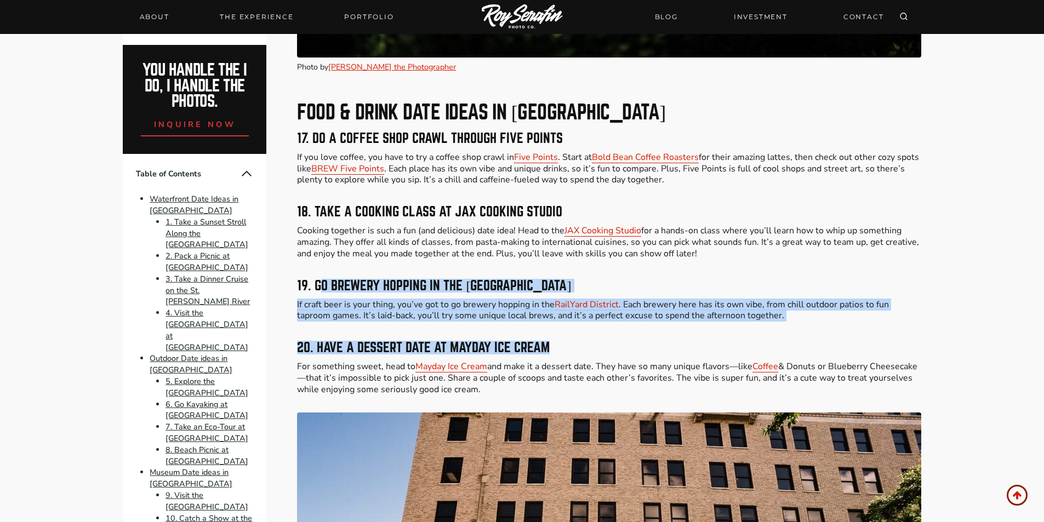
drag, startPoint x: 592, startPoint y: 258, endPoint x: 661, endPoint y: 346, distance: 111.7
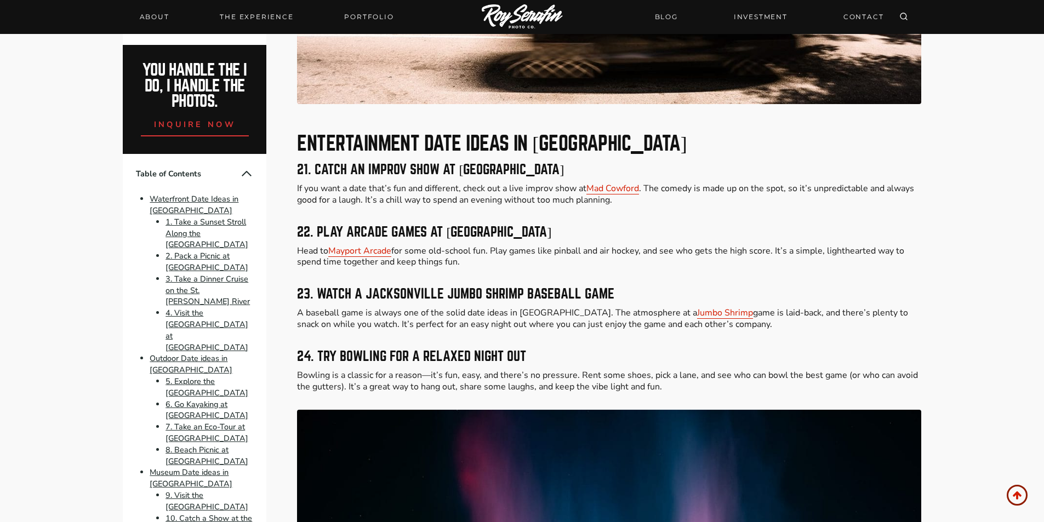
scroll to position [4897, 0]
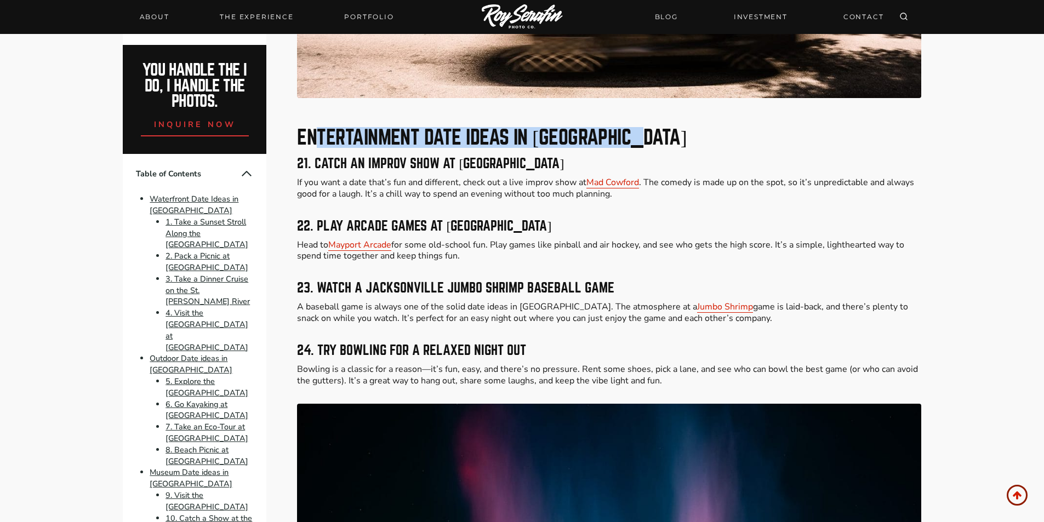
drag, startPoint x: 319, startPoint y: 124, endPoint x: 653, endPoint y: 118, distance: 334.5
click at [653, 128] on h2 "Entertainment Date Ideas in [GEOGRAPHIC_DATA]" at bounding box center [609, 138] width 624 height 20
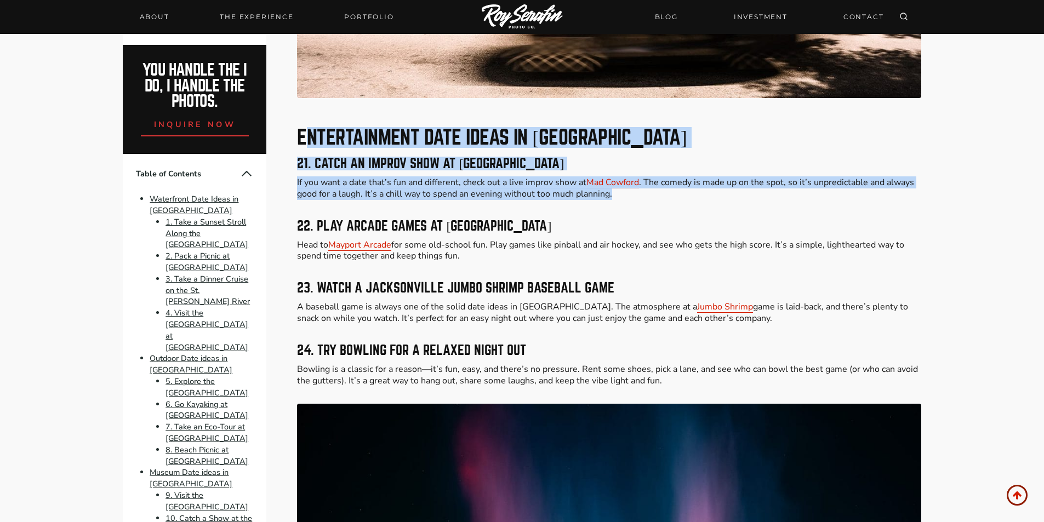
drag, startPoint x: 348, startPoint y: 130, endPoint x: 676, endPoint y: 186, distance: 332.6
click at [676, 186] on p "If you want a date that’s fun and different, check out a live improv show at [G…" at bounding box center [609, 188] width 624 height 23
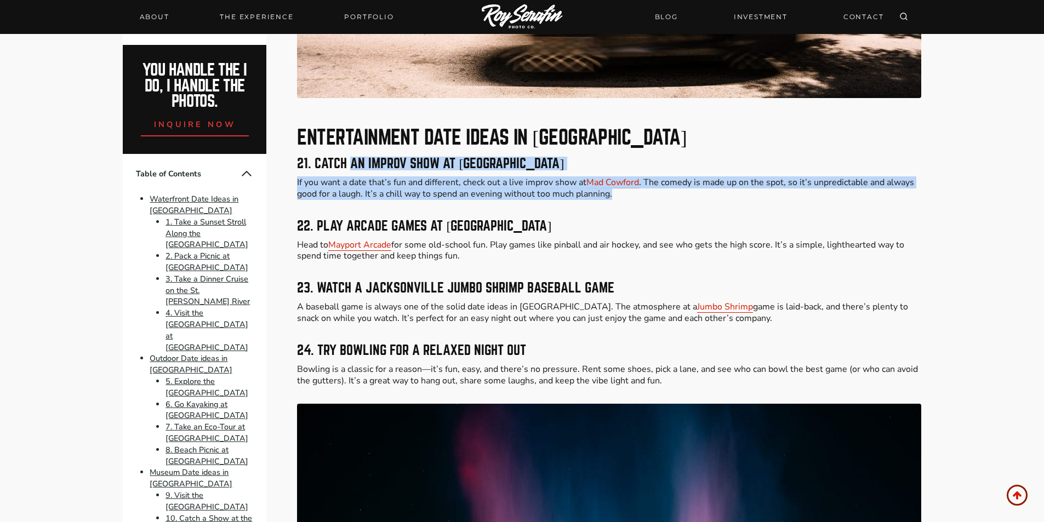
drag, startPoint x: 358, startPoint y: 146, endPoint x: 794, endPoint y: 207, distance: 440.5
click at [801, 220] on h3 "22. Play Arcade Games at [GEOGRAPHIC_DATA]" at bounding box center [609, 226] width 624 height 13
drag, startPoint x: 312, startPoint y: 203, endPoint x: 666, endPoint y: 251, distance: 357.3
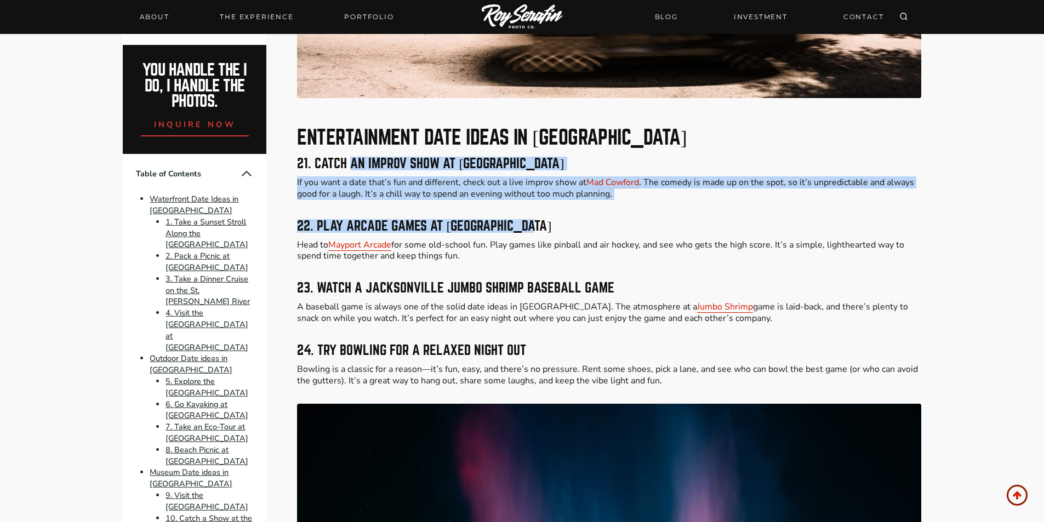
click at [666, 251] on p "Head to [GEOGRAPHIC_DATA] for some old-school fun. Play games like pinball and …" at bounding box center [609, 251] width 624 height 23
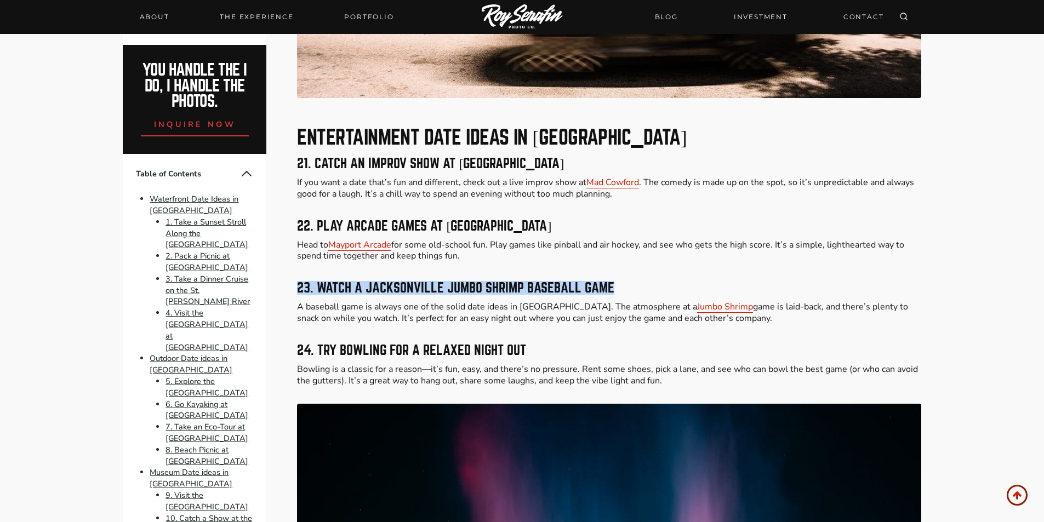
drag, startPoint x: 292, startPoint y: 274, endPoint x: 621, endPoint y: 257, distance: 329.3
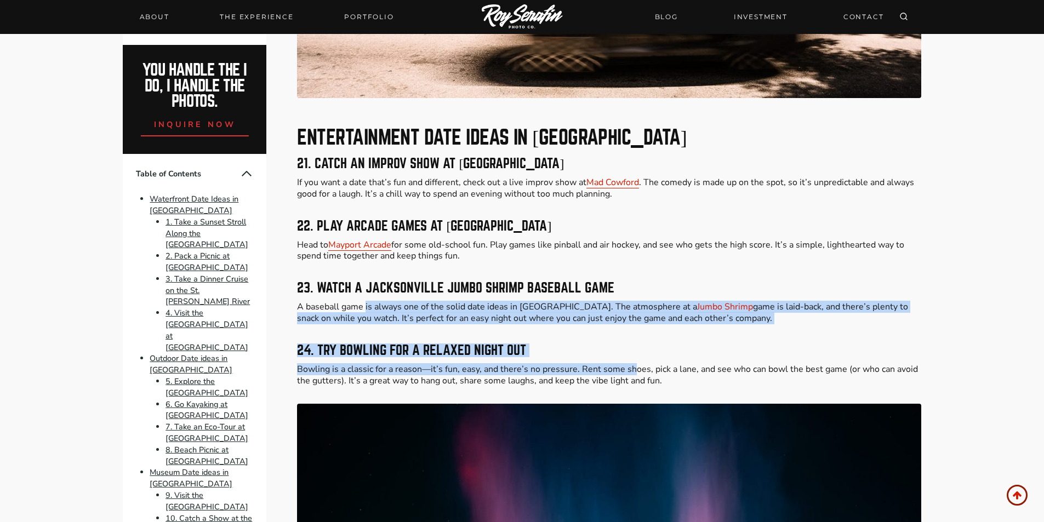
drag, startPoint x: 367, startPoint y: 291, endPoint x: 632, endPoint y: 361, distance: 274.5
click at [632, 364] on p "Bowling is a classic for a reason—it’s fun, easy, and there’s no pressure. Rent…" at bounding box center [609, 375] width 624 height 23
drag, startPoint x: 373, startPoint y: 263, endPoint x: 623, endPoint y: 362, distance: 269.2
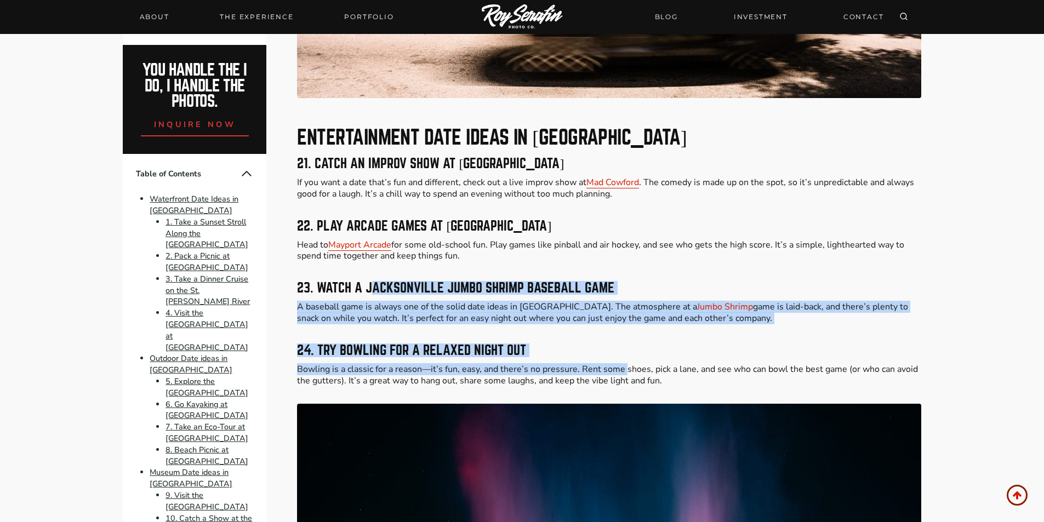
click at [624, 364] on p "Bowling is a classic for a reason—it’s fun, easy, and there’s no pressure. Rent…" at bounding box center [609, 375] width 624 height 23
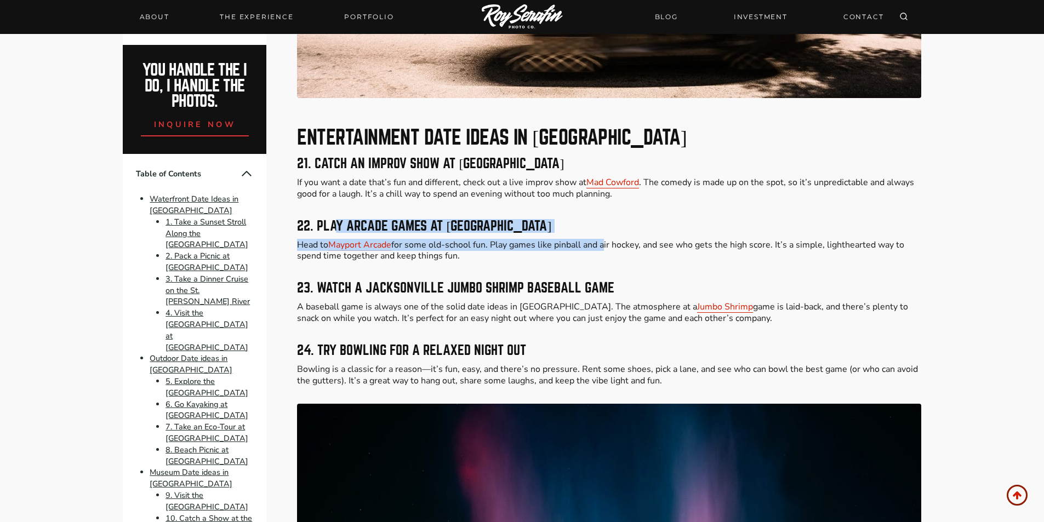
drag, startPoint x: 337, startPoint y: 198, endPoint x: 604, endPoint y: 222, distance: 267.5
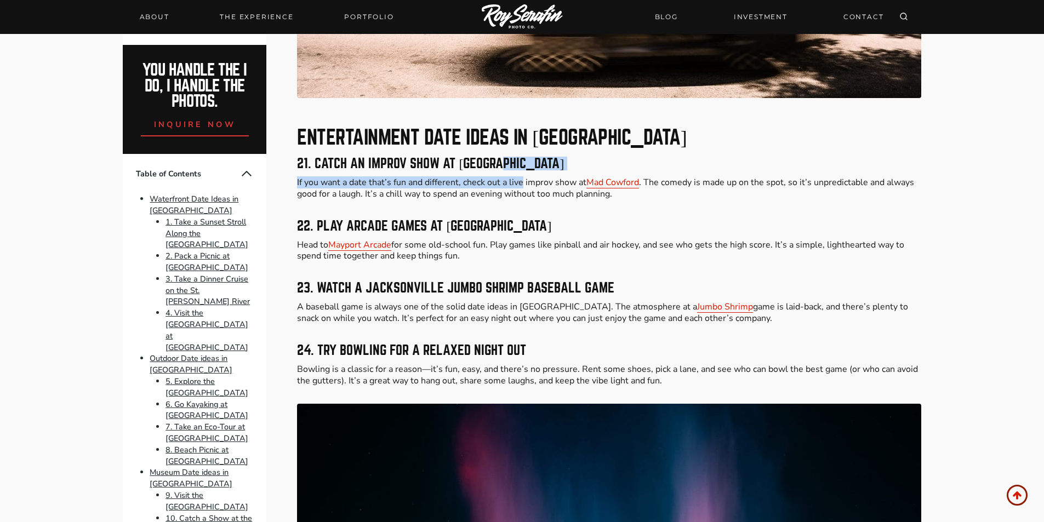
drag, startPoint x: 503, startPoint y: 147, endPoint x: 529, endPoint y: 177, distance: 39.6
click at [529, 177] on p "If you want a date that’s fun and different, check out a live improv show at [G…" at bounding box center [609, 188] width 624 height 23
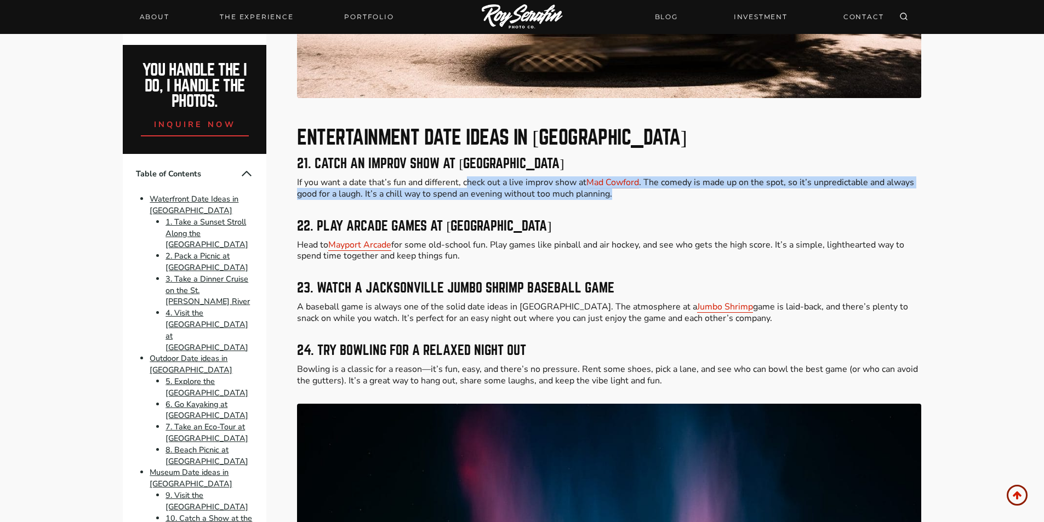
drag, startPoint x: 479, startPoint y: 169, endPoint x: 707, endPoint y: 179, distance: 228.3
click at [707, 179] on p "If you want a date that’s fun and different, check out a live improv show at [G…" at bounding box center [609, 188] width 624 height 23
drag, startPoint x: 709, startPoint y: 172, endPoint x: 707, endPoint y: 180, distance: 9.0
click at [707, 180] on p "If you want a date that’s fun and different, check out a live improv show at [G…" at bounding box center [609, 188] width 624 height 23
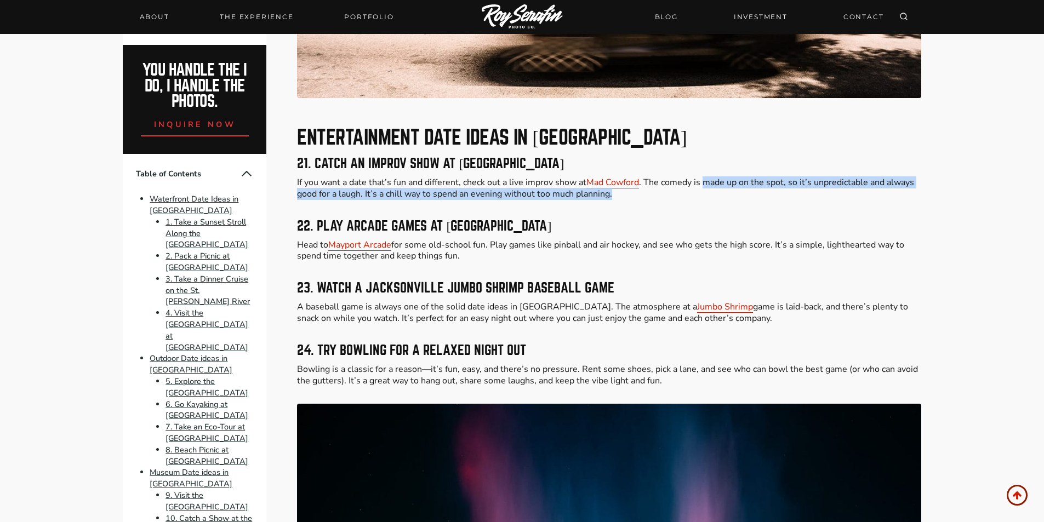
click at [707, 180] on p "If you want a date that’s fun and different, check out a live improv show at [G…" at bounding box center [609, 188] width 624 height 23
drag, startPoint x: 712, startPoint y: 164, endPoint x: 707, endPoint y: 181, distance: 18.4
click at [707, 181] on p "If you want a date that’s fun and different, check out a live improv show at [G…" at bounding box center [609, 188] width 624 height 23
drag
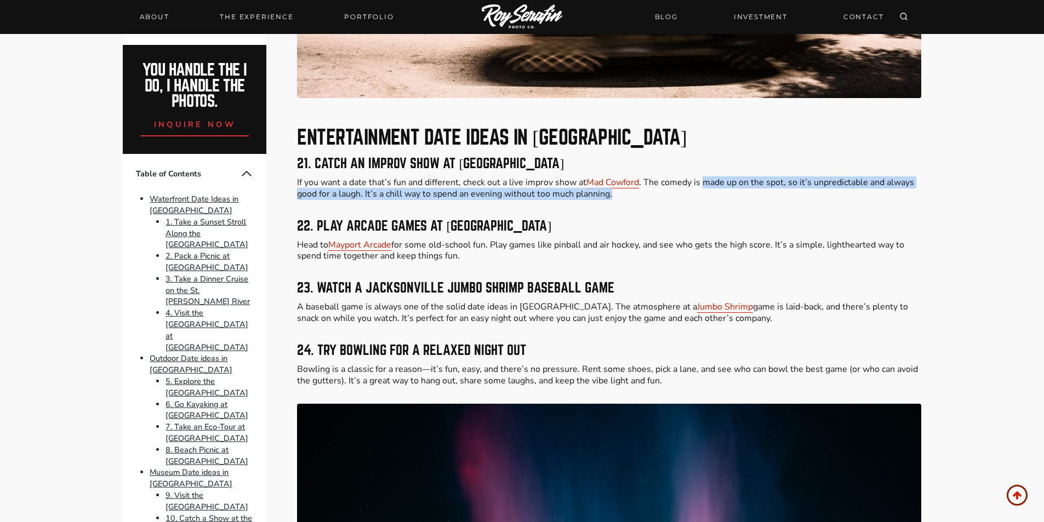
click at [699, 184] on p "If you want a date that’s fun and different, check out a live improv show at [G…" at bounding box center [609, 188] width 624 height 23
click at [689, 187] on p "If you want a date that’s fun and different, check out a live improv show at [G…" at bounding box center [609, 188] width 624 height 23
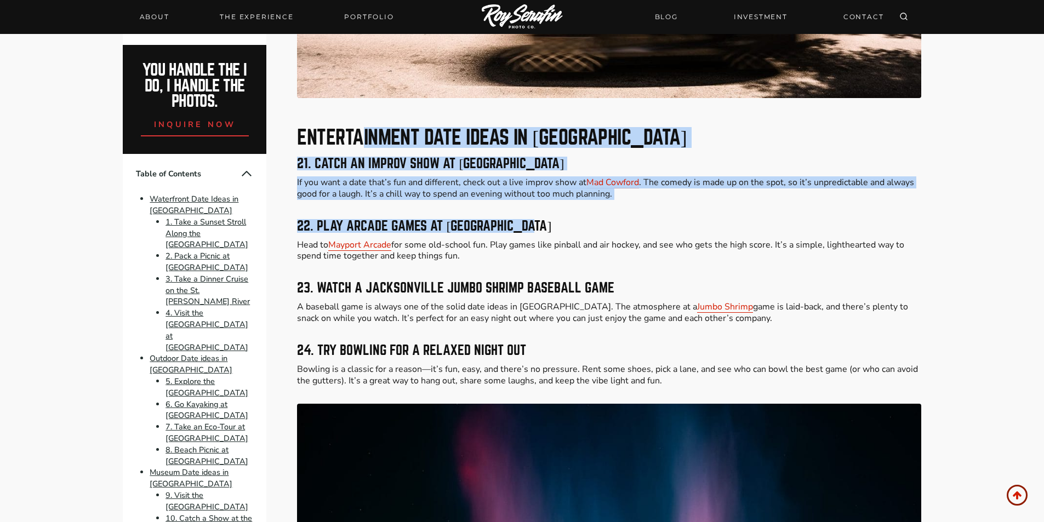
click at [754, 220] on h3 "22. Play Arcade Games at [GEOGRAPHIC_DATA]" at bounding box center [609, 226] width 624 height 13
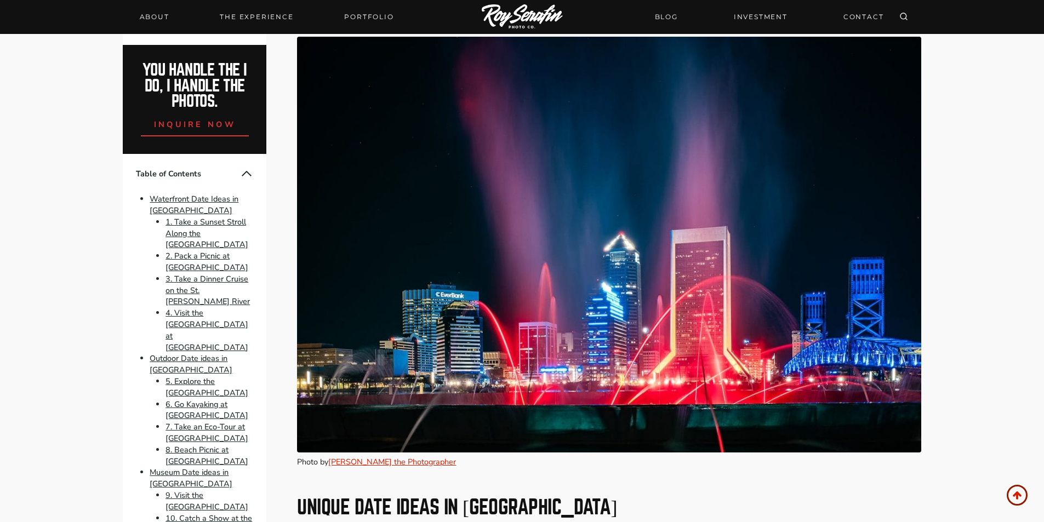
scroll to position [5555, 0]
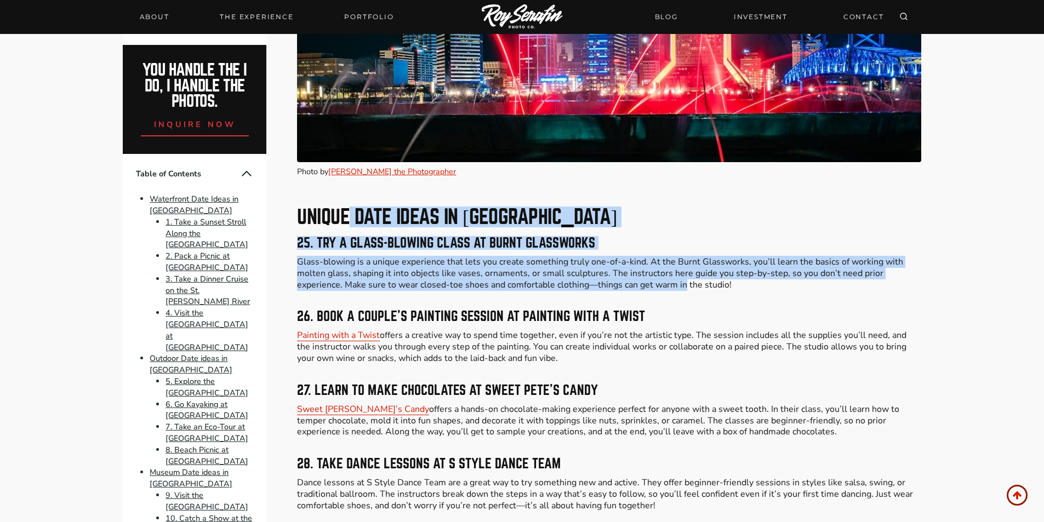
click at [636, 271] on p "Glass-blowing is a unique experience that lets you create something truly one-o…" at bounding box center [609, 274] width 624 height 34
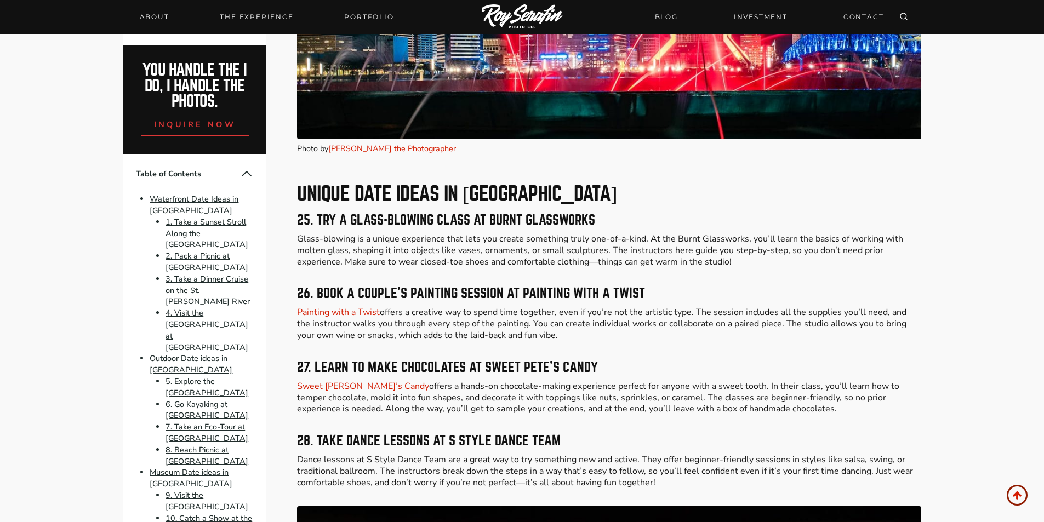
scroll to position [5629, 0]
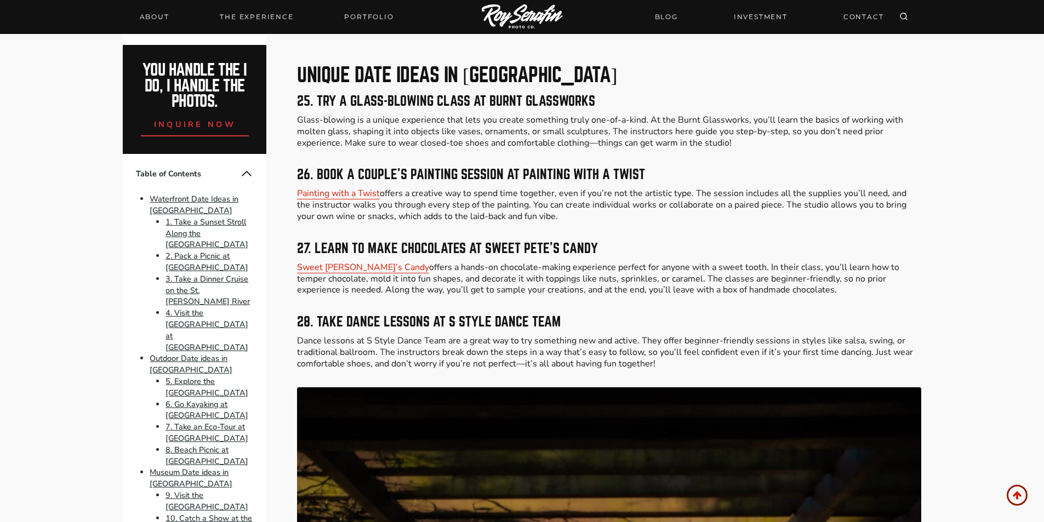
scroll to position [5702, 0]
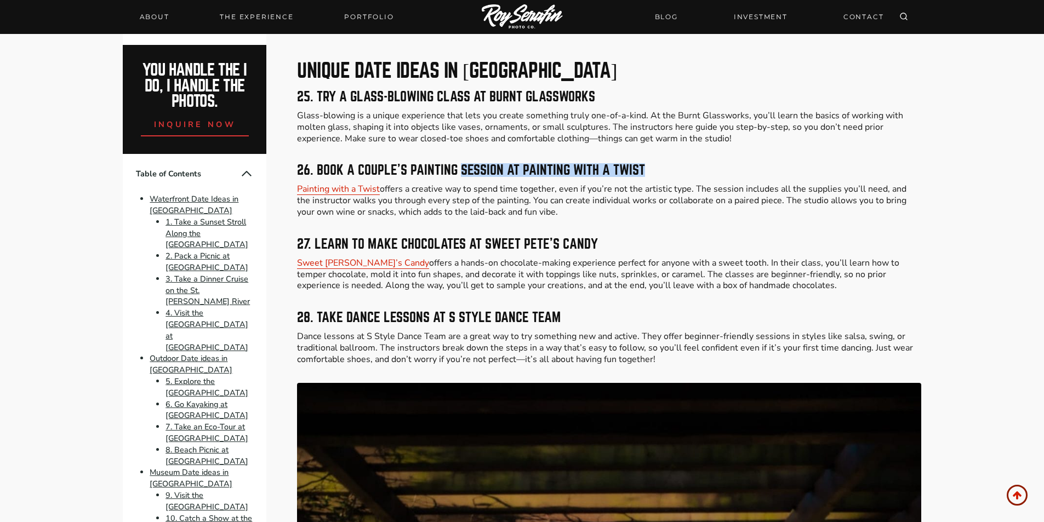
click at [643, 164] on h3 "26. Book a Couple’s Painting Session at Painting with a Twist" at bounding box center [609, 170] width 624 height 13
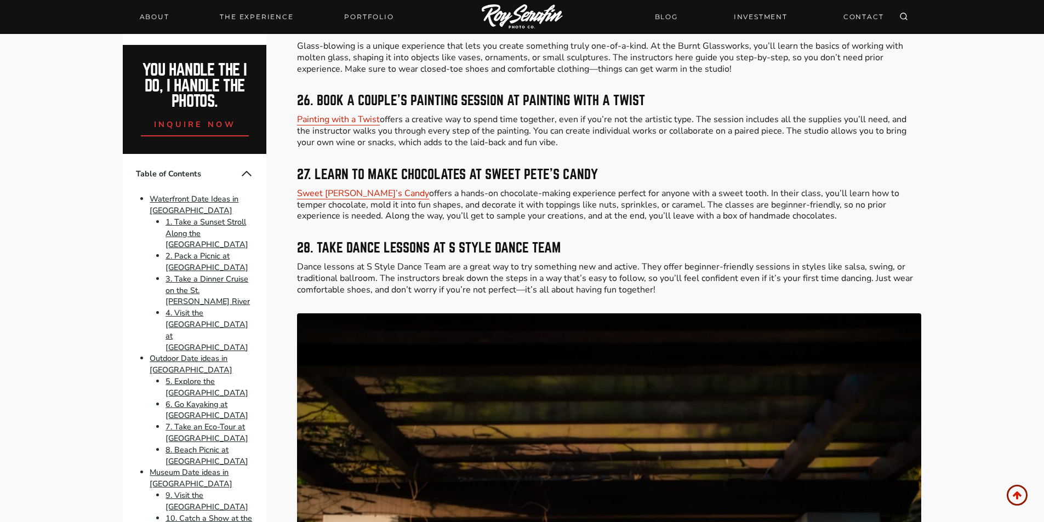
scroll to position [5774, 0]
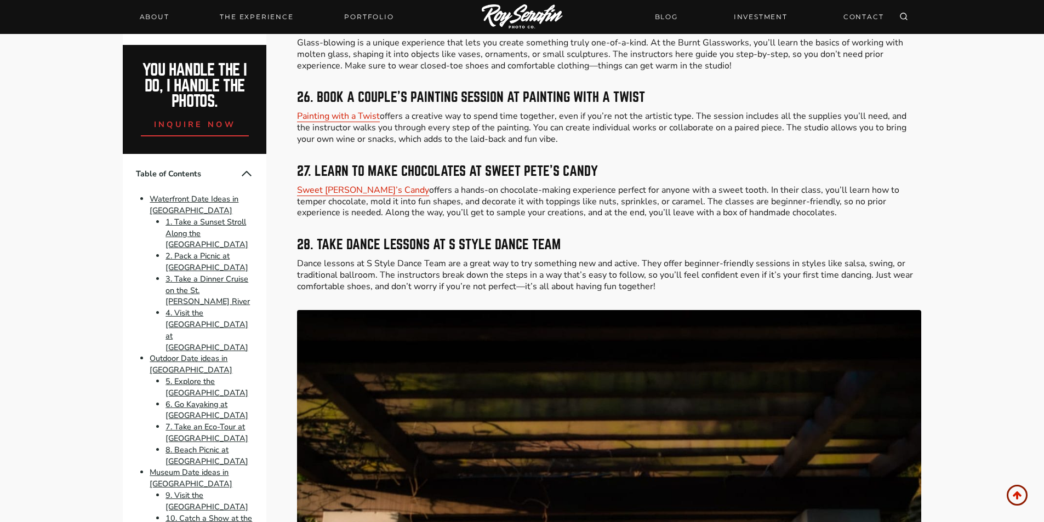
click at [743, 199] on p "Sweet [PERSON_NAME]’s Candy offers a hands-on chocolate-making experience perfe…" at bounding box center [609, 202] width 624 height 34
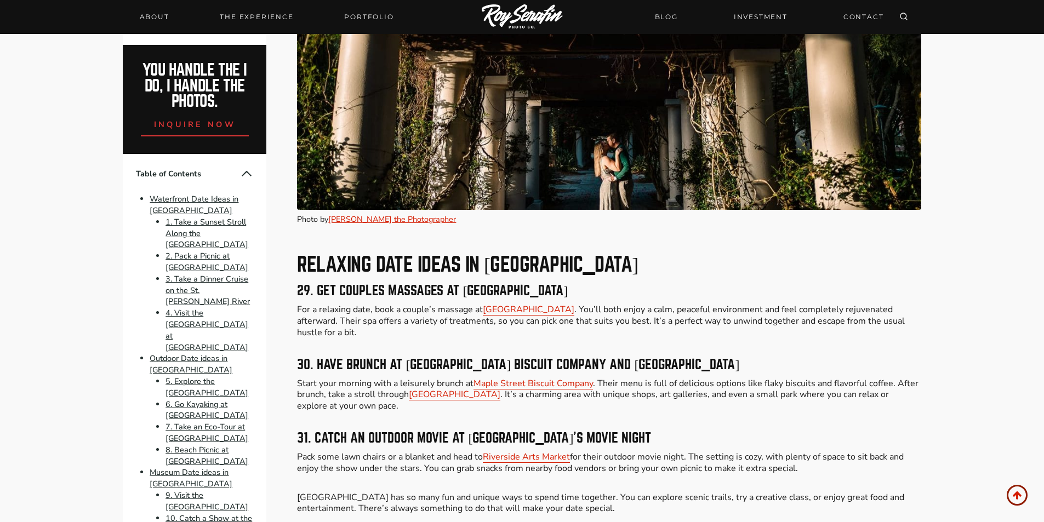
scroll to position [6359, 0]
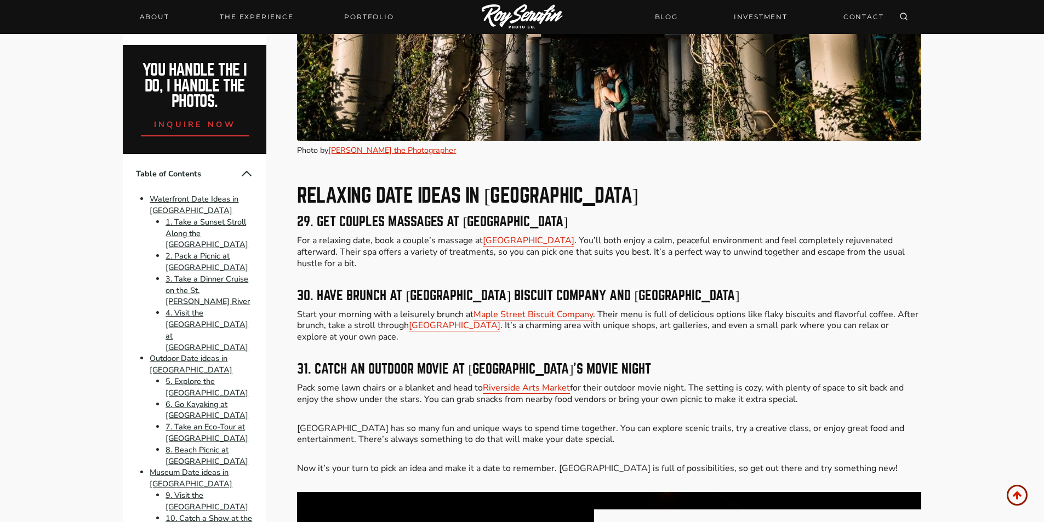
click at [630, 215] on h3 "29. Get Couples Massages at [GEOGRAPHIC_DATA]" at bounding box center [609, 221] width 624 height 13
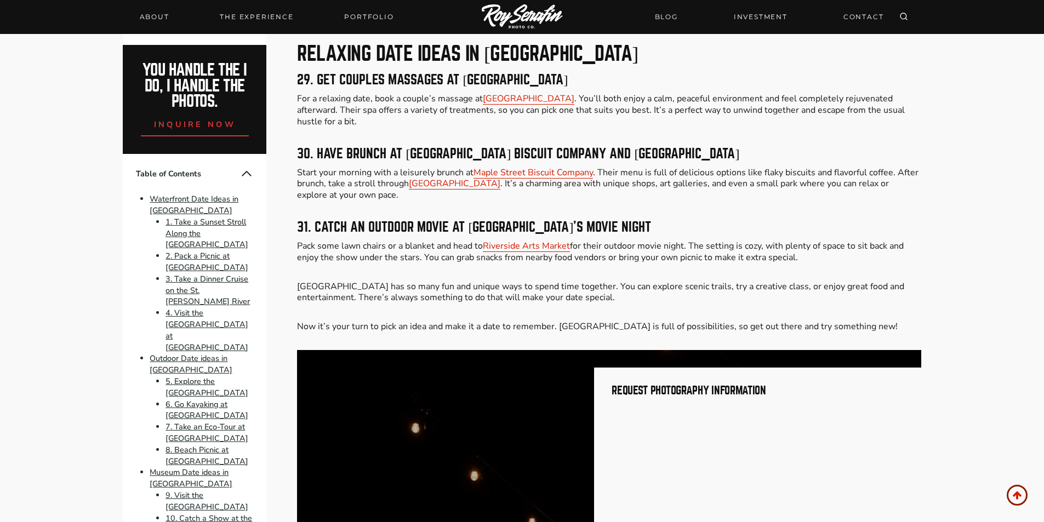
scroll to position [6506, 0]
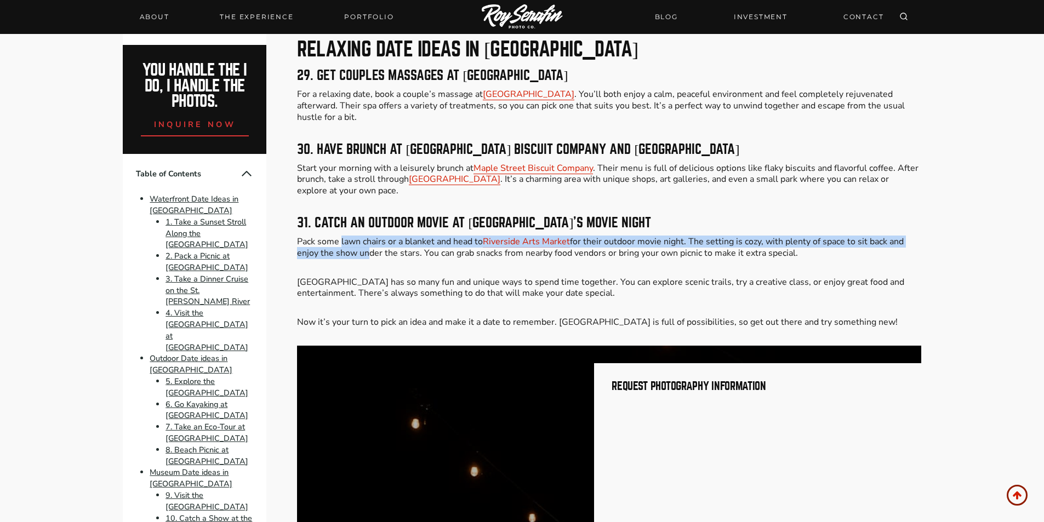
drag, startPoint x: 342, startPoint y: 231, endPoint x: 366, endPoint y: 245, distance: 28.0
click at [366, 245] on p "Pack some lawn chairs or a blanket and head to [GEOGRAPHIC_DATA] for their outd…" at bounding box center [609, 247] width 624 height 23
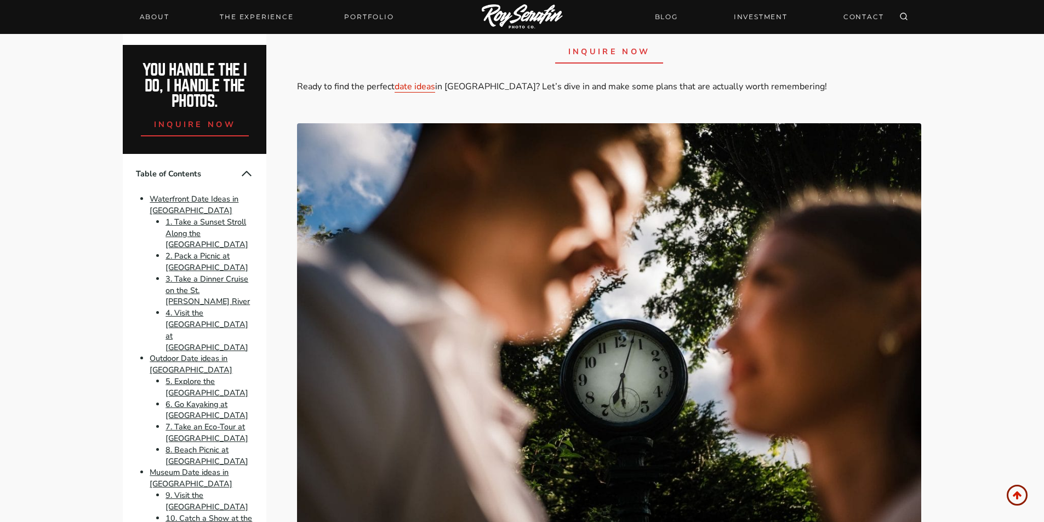
scroll to position [439, 0]
